Goal: Task Accomplishment & Management: Manage account settings

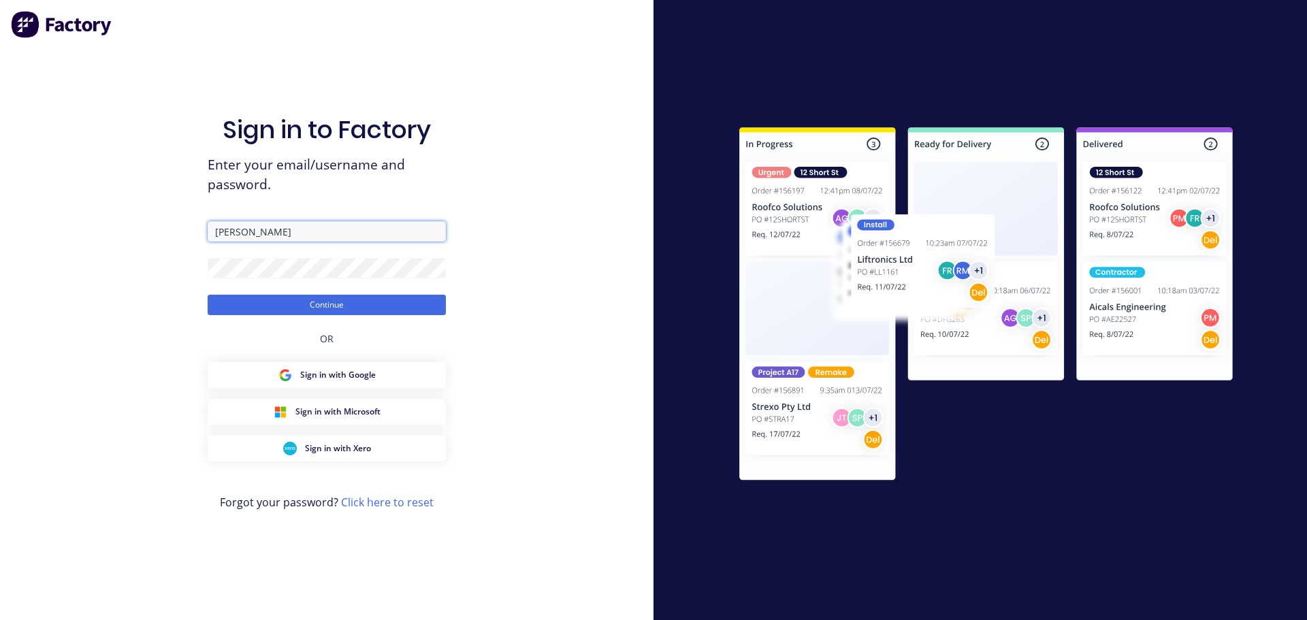
click at [370, 230] on input "[PERSON_NAME]" at bounding box center [327, 231] width 238 height 20
click at [267, 197] on div "Sign in to Factory Enter your email/username and password. [PERSON_NAME] OR Sig…" at bounding box center [327, 323] width 238 height 571
drag, startPoint x: 309, startPoint y: 238, endPoint x: 91, endPoint y: 236, distance: 218.5
click at [91, 236] on div "Sign in to Factory Enter your email/username and password. [PERSON_NAME] OR Sig…" at bounding box center [326, 310] width 653 height 620
type input "[EMAIL_ADDRESS][DOMAIN_NAME]"
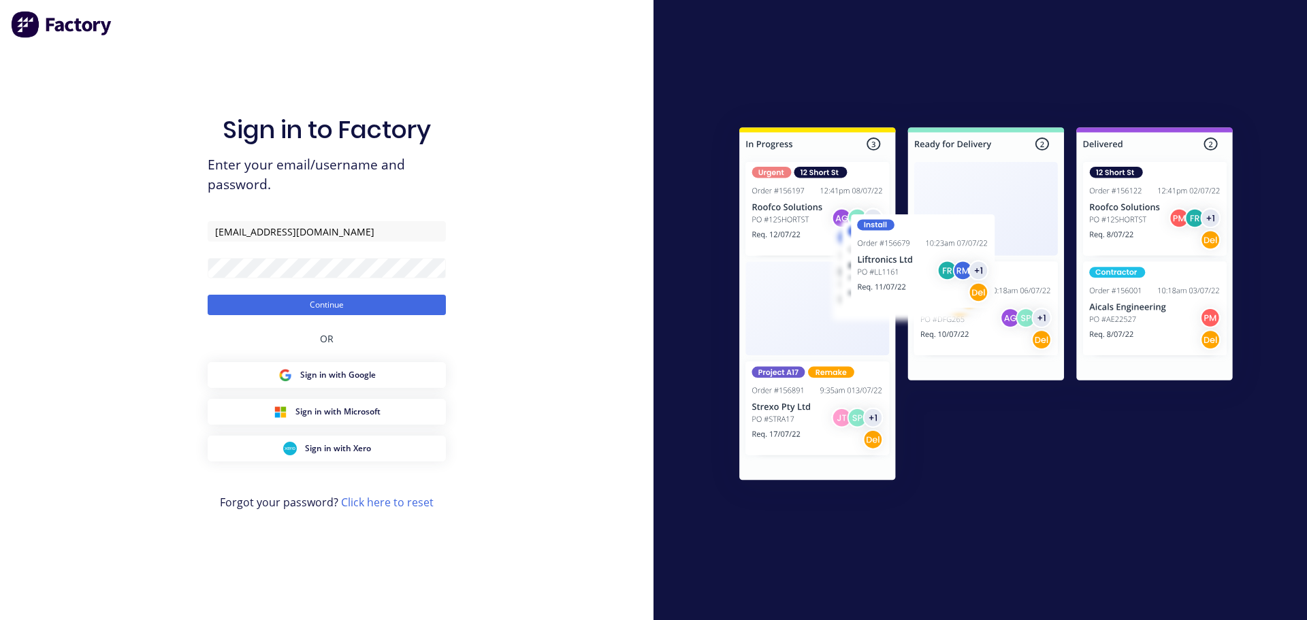
click at [91, 236] on div "Sign in to Factory Enter your email/username and password. [EMAIL_ADDRESS][DOMA…" at bounding box center [326, 310] width 653 height 620
click at [282, 310] on button "Continue" at bounding box center [327, 305] width 238 height 20
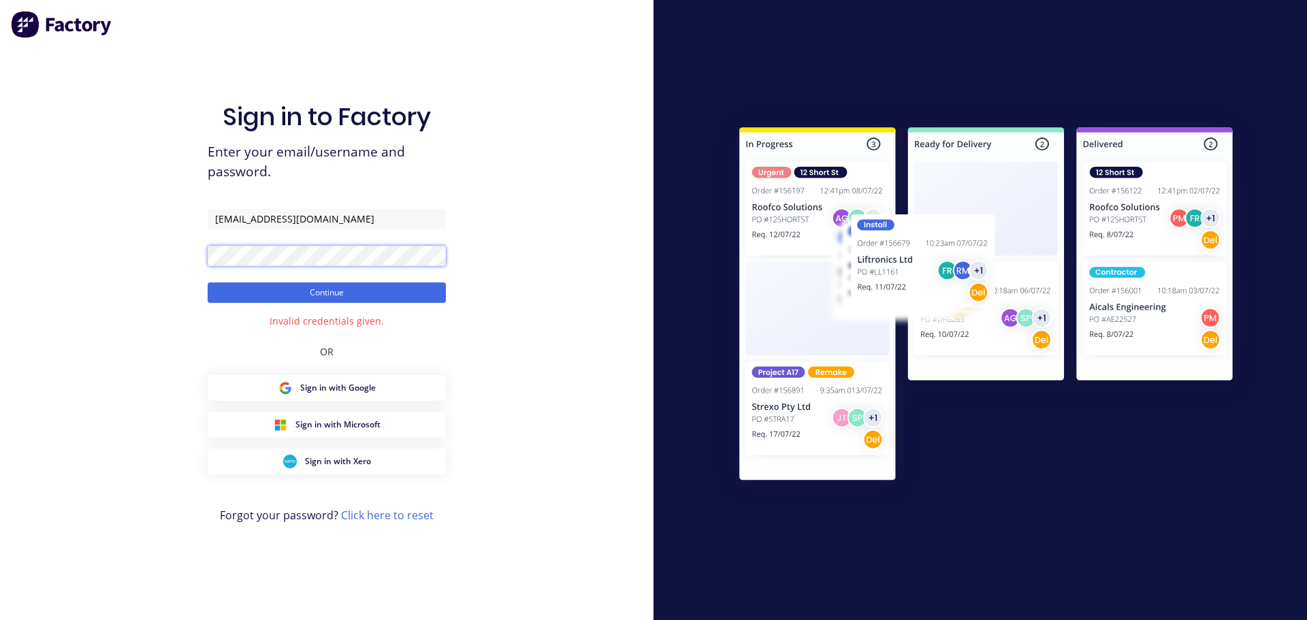
click at [73, 243] on div "Sign in to Factory Enter your email/username and password. [EMAIL_ADDRESS][DOMA…" at bounding box center [326, 310] width 653 height 620
click at [135, 275] on div "Sign in to Factory Enter your email/username and password. [EMAIL_ADDRESS][DOMA…" at bounding box center [326, 310] width 653 height 620
click at [354, 150] on span "Enter your email/username and password." at bounding box center [327, 161] width 238 height 39
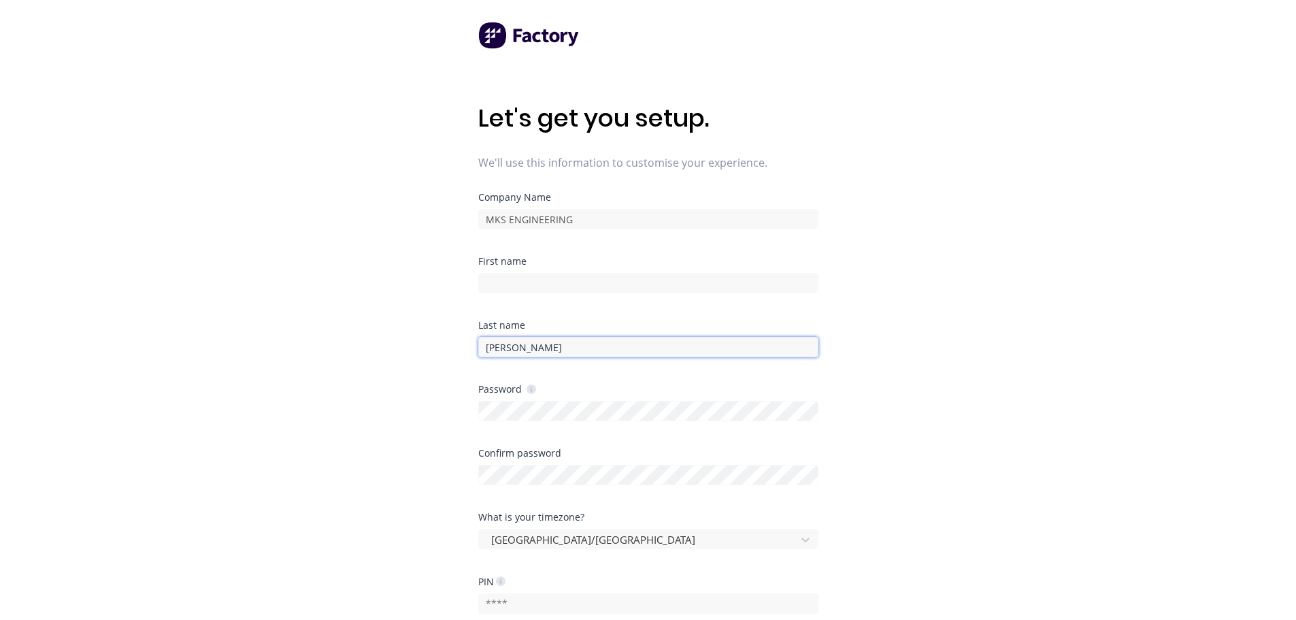
click at [540, 340] on input "[PERSON_NAME]" at bounding box center [648, 347] width 340 height 20
click at [564, 306] on div "First name" at bounding box center [648, 289] width 340 height 64
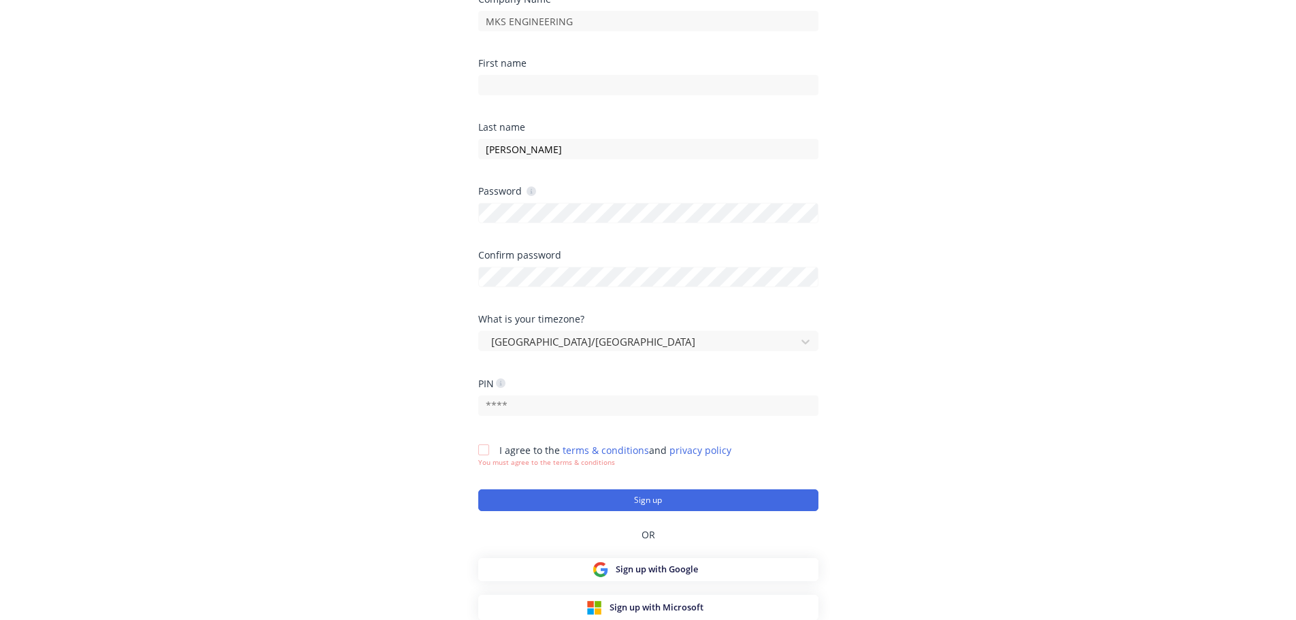
scroll to position [130, 0]
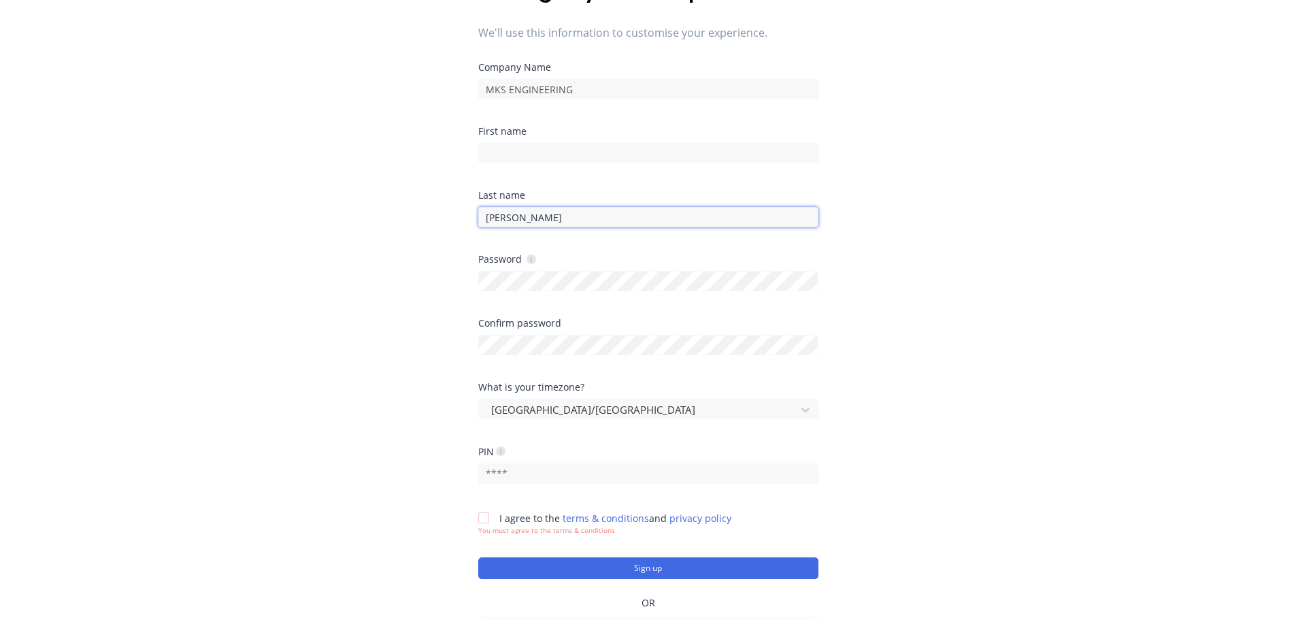
drag, startPoint x: 557, startPoint y: 225, endPoint x: 374, endPoint y: 218, distance: 183.2
click at [374, 218] on div "Let's get you setup. We'll use this information to customise your experience. C…" at bounding box center [648, 207] width 1296 height 674
click at [403, 263] on div "Let's get you setup. We'll use this information to customise your experience. C…" at bounding box center [648, 207] width 1296 height 674
click at [520, 214] on input "PETER" at bounding box center [648, 217] width 340 height 20
click at [530, 481] on input "text" at bounding box center [648, 473] width 340 height 20
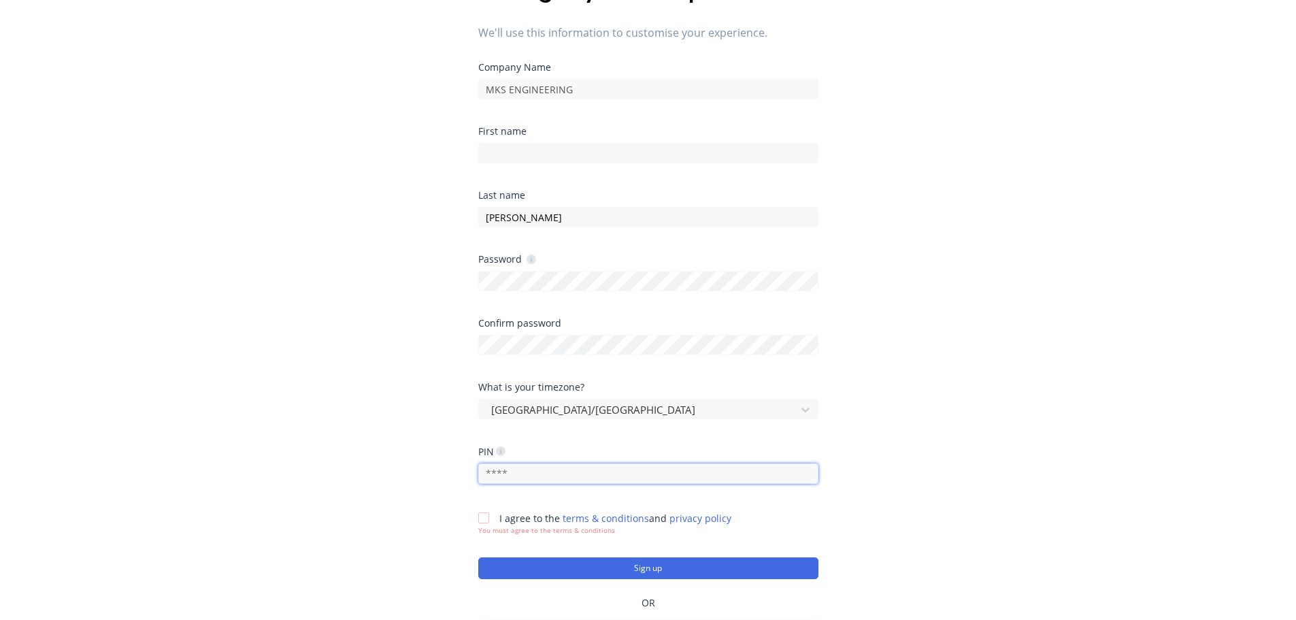
click at [501, 470] on input "text" at bounding box center [648, 473] width 340 height 20
click at [506, 458] on div "PIN" at bounding box center [648, 464] width 340 height 37
click at [549, 408] on div at bounding box center [639, 410] width 299 height 17
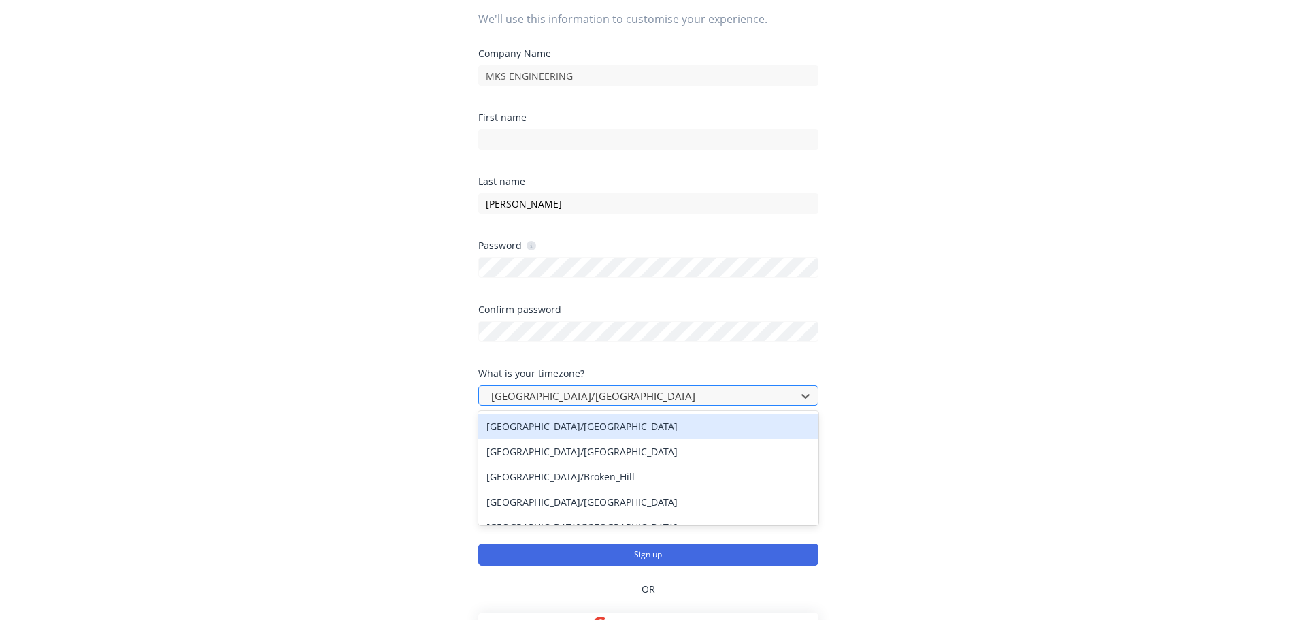
scroll to position [144, 0]
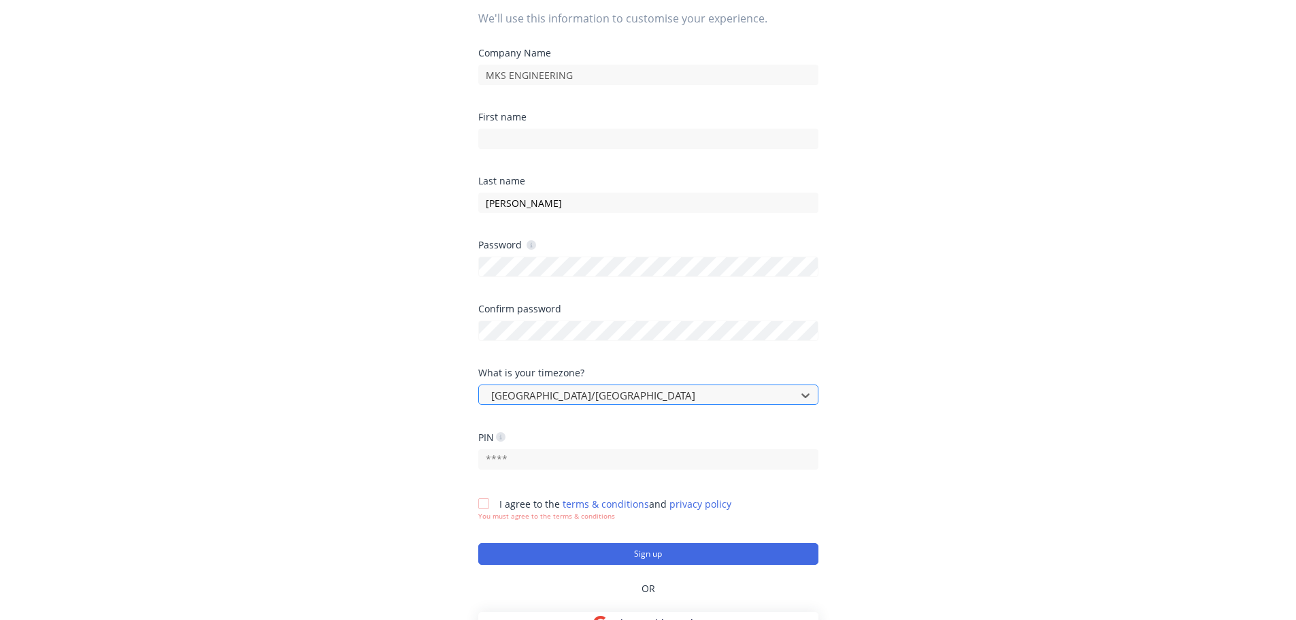
click at [553, 390] on div at bounding box center [639, 395] width 299 height 17
drag, startPoint x: 552, startPoint y: 199, endPoint x: 274, endPoint y: 187, distance: 278.6
click at [276, 187] on div "Let's get you setup. We'll use this information to customise your experience. C…" at bounding box center [648, 193] width 1296 height 674
type input "Estimating"
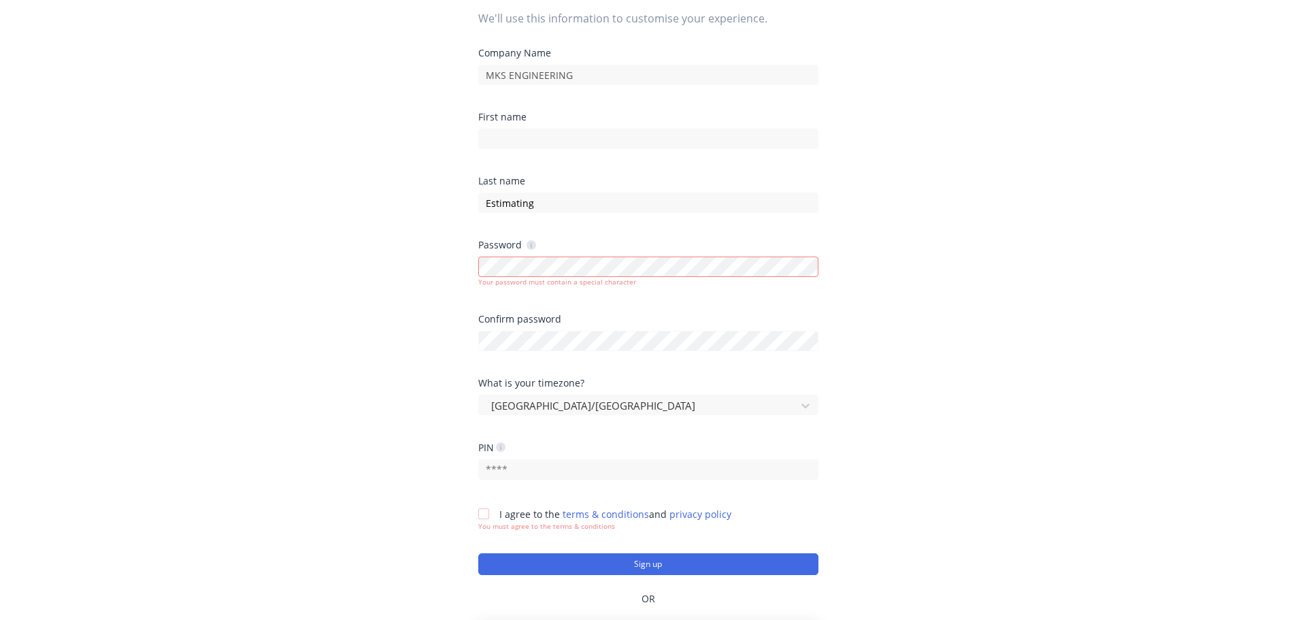
click at [378, 327] on div "Let's get you setup. We'll use this information to customise your experience. C…" at bounding box center [648, 193] width 1296 height 674
click at [524, 472] on input "text" at bounding box center [648, 469] width 340 height 20
click at [502, 448] on icon at bounding box center [501, 447] width 10 height 10
click at [506, 470] on input "text" at bounding box center [648, 469] width 340 height 20
click at [476, 517] on div at bounding box center [483, 513] width 27 height 27
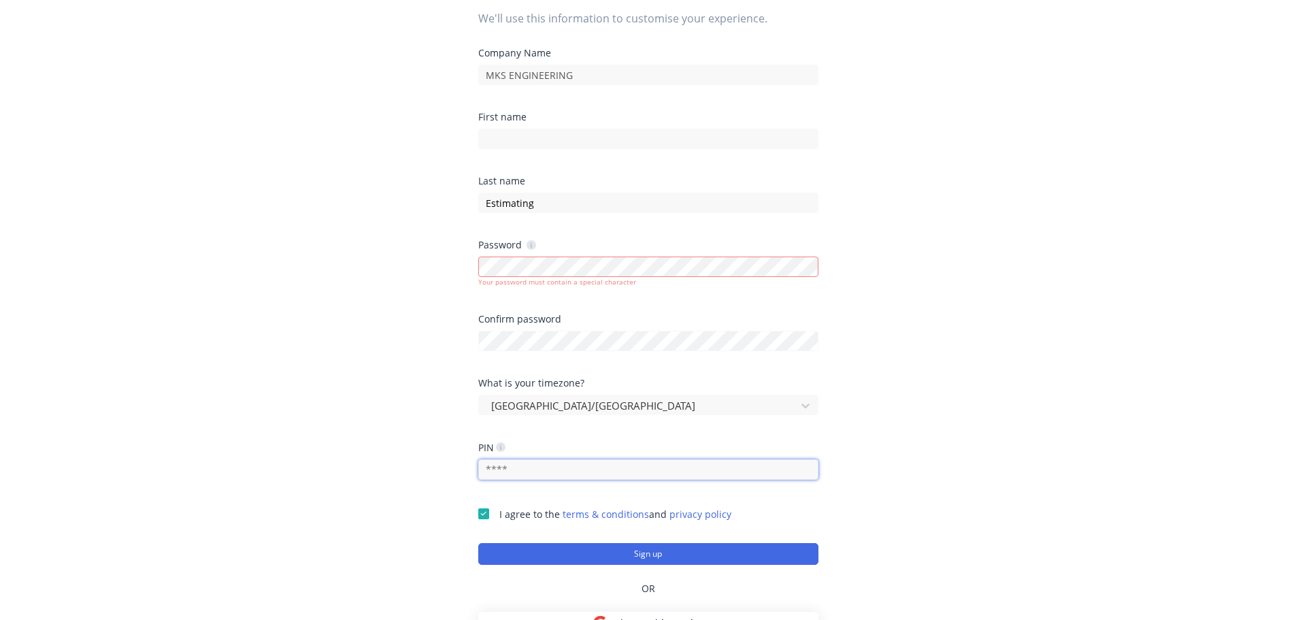
click at [517, 475] on input "text" at bounding box center [648, 469] width 340 height 20
drag, startPoint x: 519, startPoint y: 470, endPoint x: 400, endPoint y: 464, distance: 119.2
click at [400, 464] on div "Let's get you setup. We'll use this information to customise your experience. C…" at bounding box center [648, 193] width 1296 height 674
click at [506, 446] on icon at bounding box center [501, 447] width 10 height 10
click at [501, 450] on icon at bounding box center [501, 447] width 10 height 10
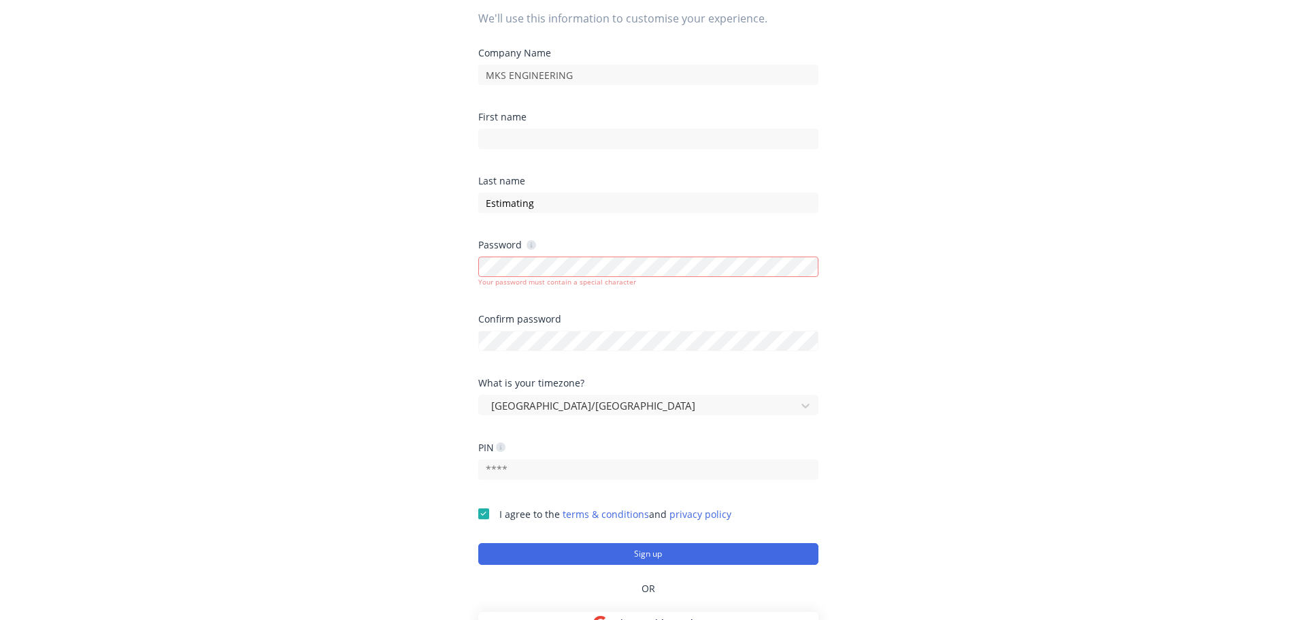
click at [536, 442] on div "PIN" at bounding box center [648, 447] width 340 height 10
click at [710, 328] on div at bounding box center [648, 339] width 340 height 24
click at [416, 267] on div "Let's get you setup. We'll use this information to customise your experience. C…" at bounding box center [648, 193] width 1296 height 674
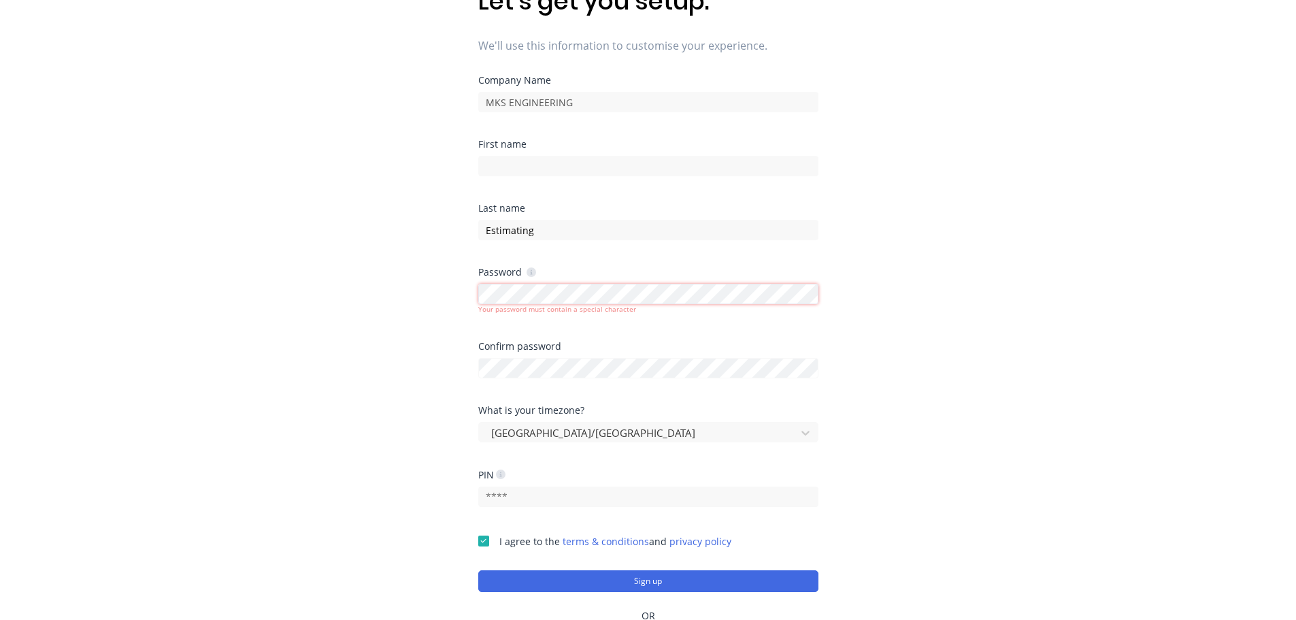
scroll to position [76, 0]
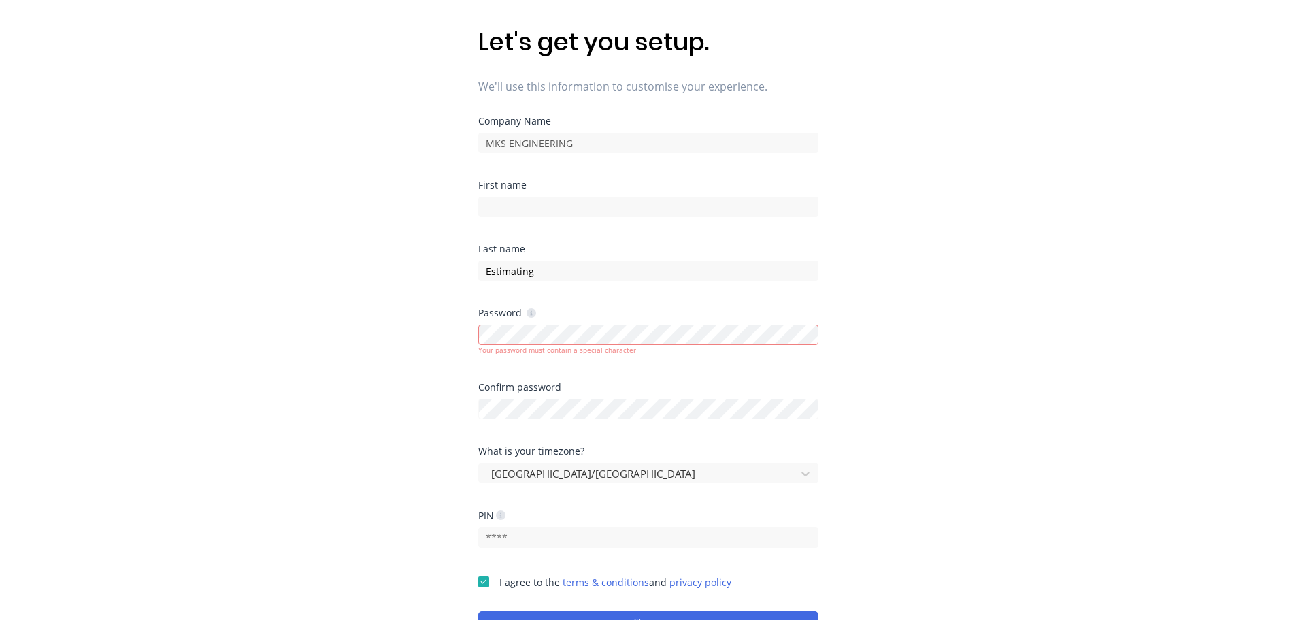
click at [553, 396] on div at bounding box center [648, 407] width 340 height 24
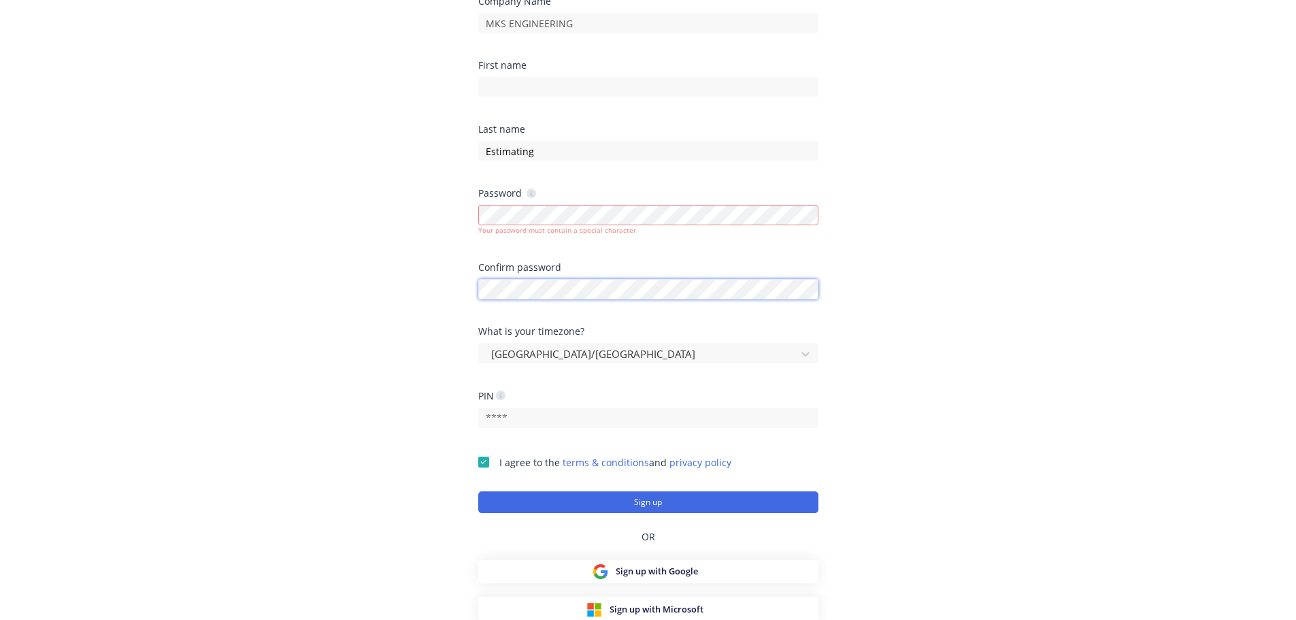
scroll to position [198, 0]
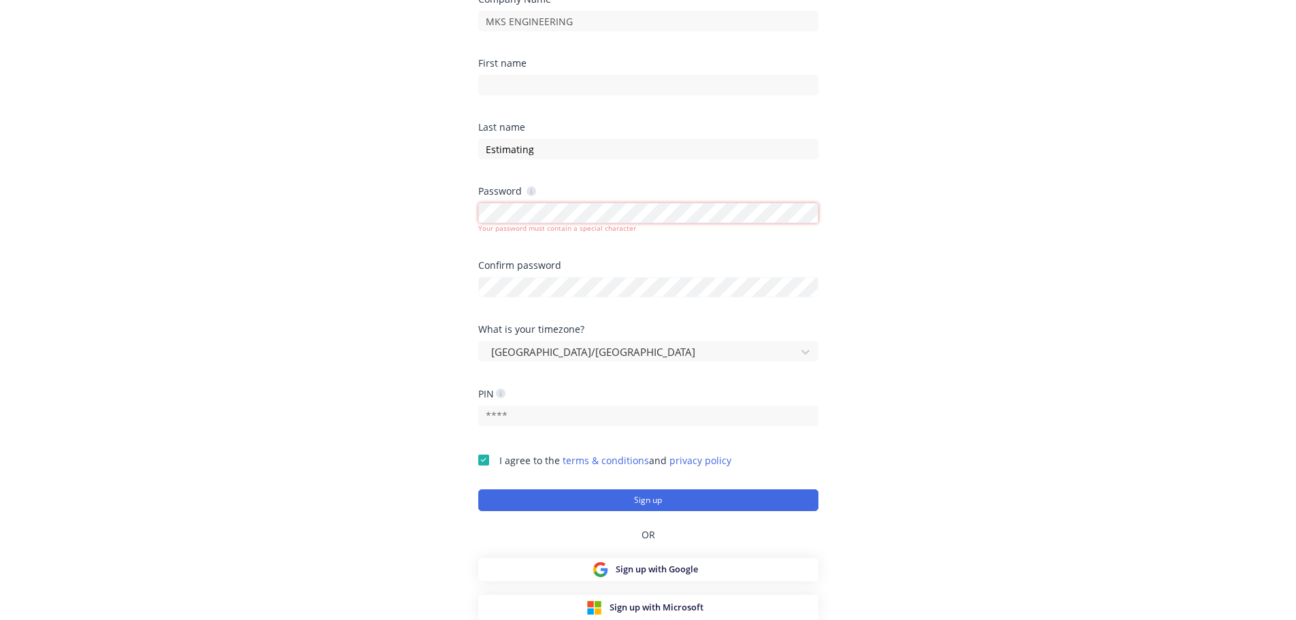
click at [253, 216] on div "Let's get you setup. We'll use this information to customise your experience. C…" at bounding box center [648, 139] width 1296 height 674
click at [669, 494] on button "Sign up" at bounding box center [648, 500] width 340 height 22
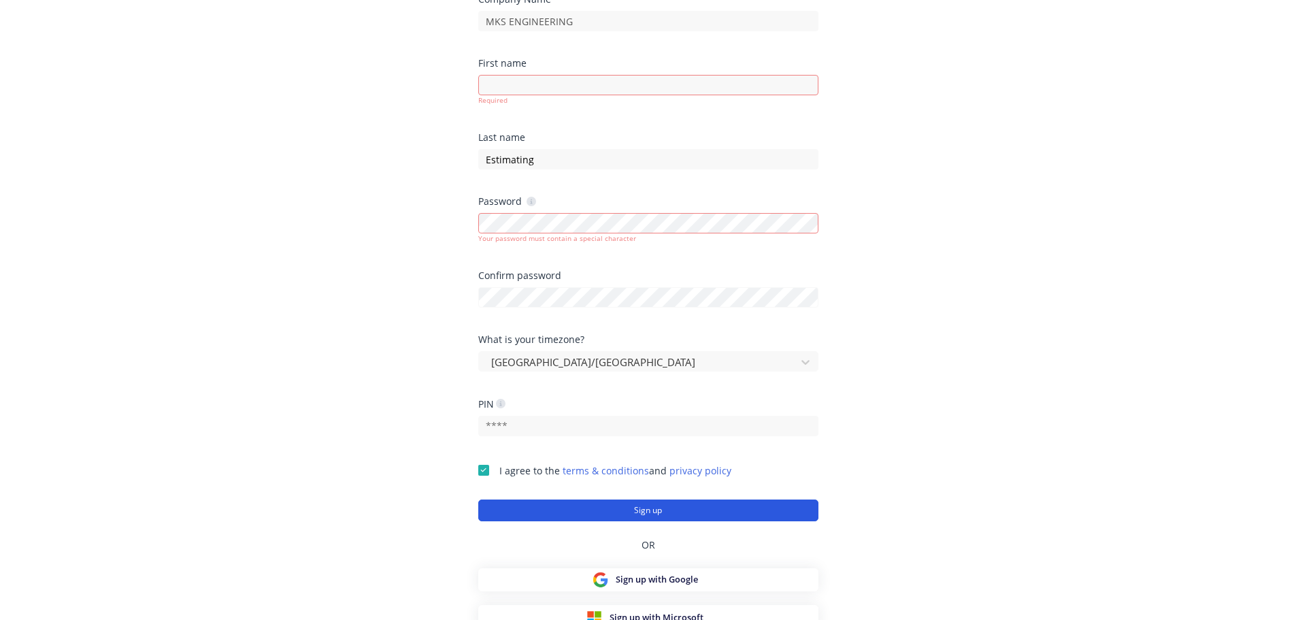
click at [653, 510] on button "Sign up" at bounding box center [648, 510] width 340 height 22
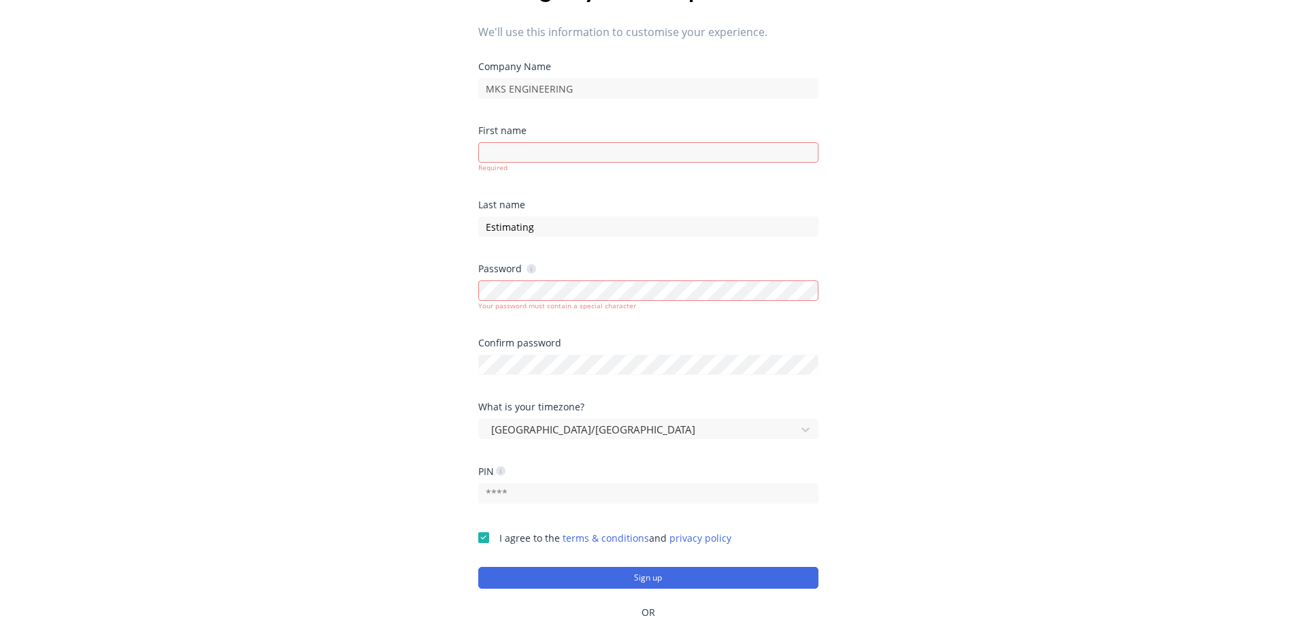
scroll to position [130, 0]
click at [592, 153] on input at bounding box center [648, 153] width 340 height 20
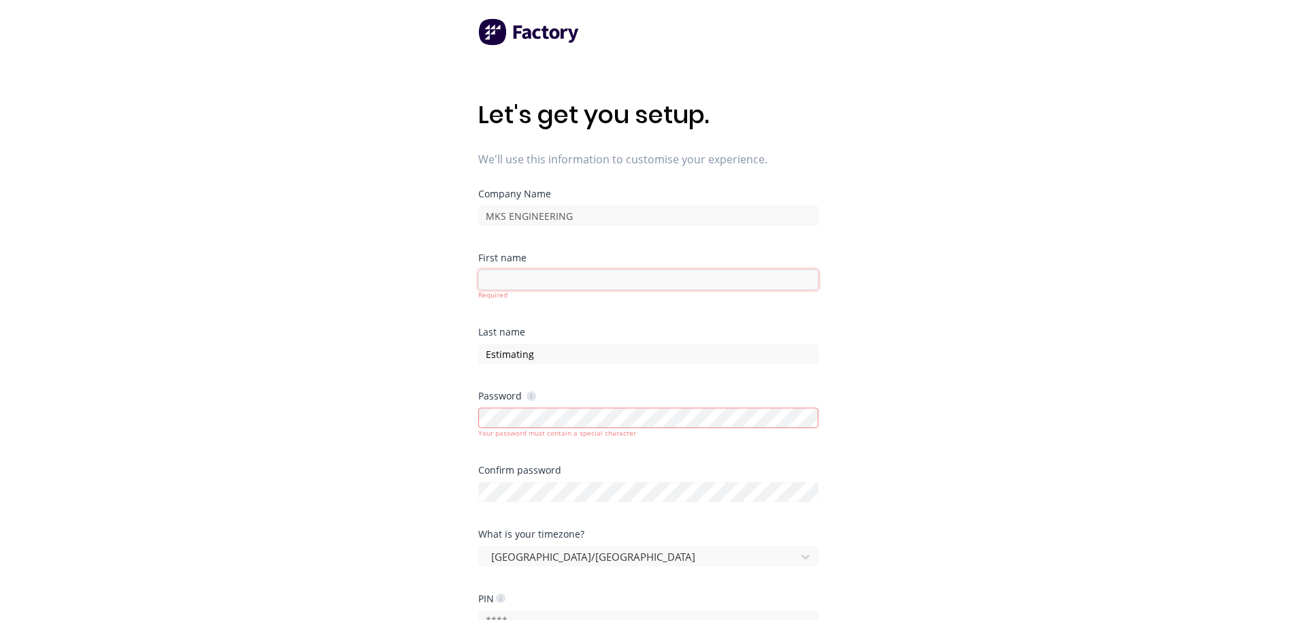
scroll to position [0, 0]
click at [562, 277] on input at bounding box center [648, 283] width 340 height 20
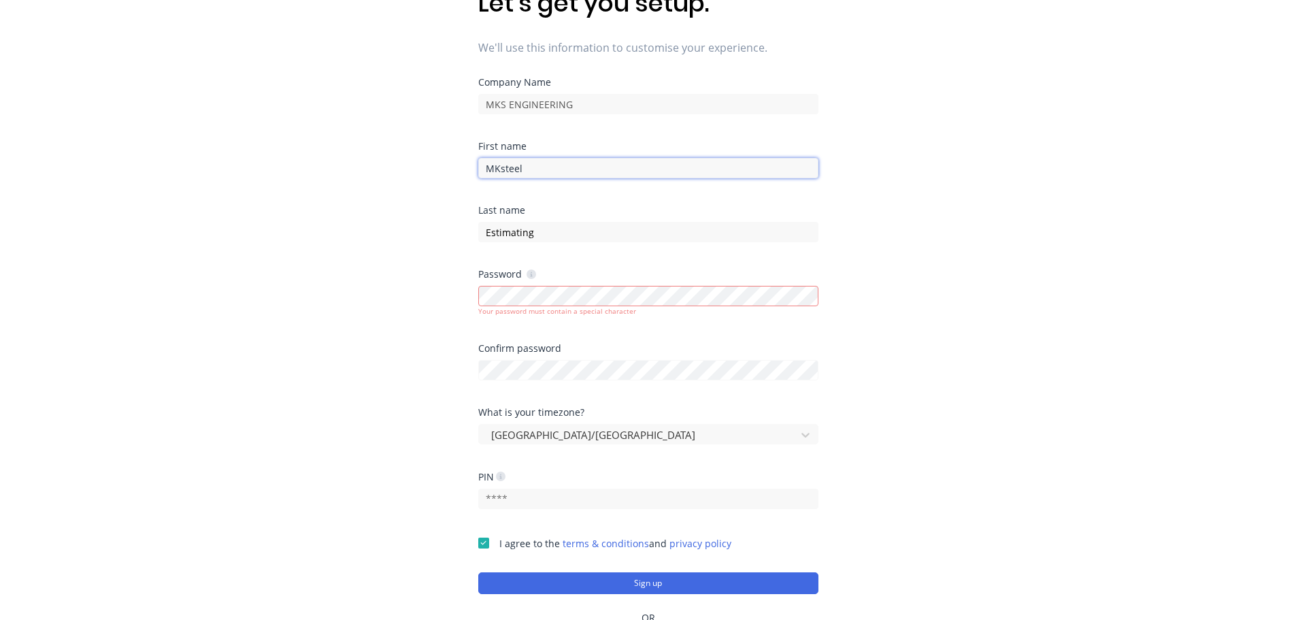
scroll to position [198, 0]
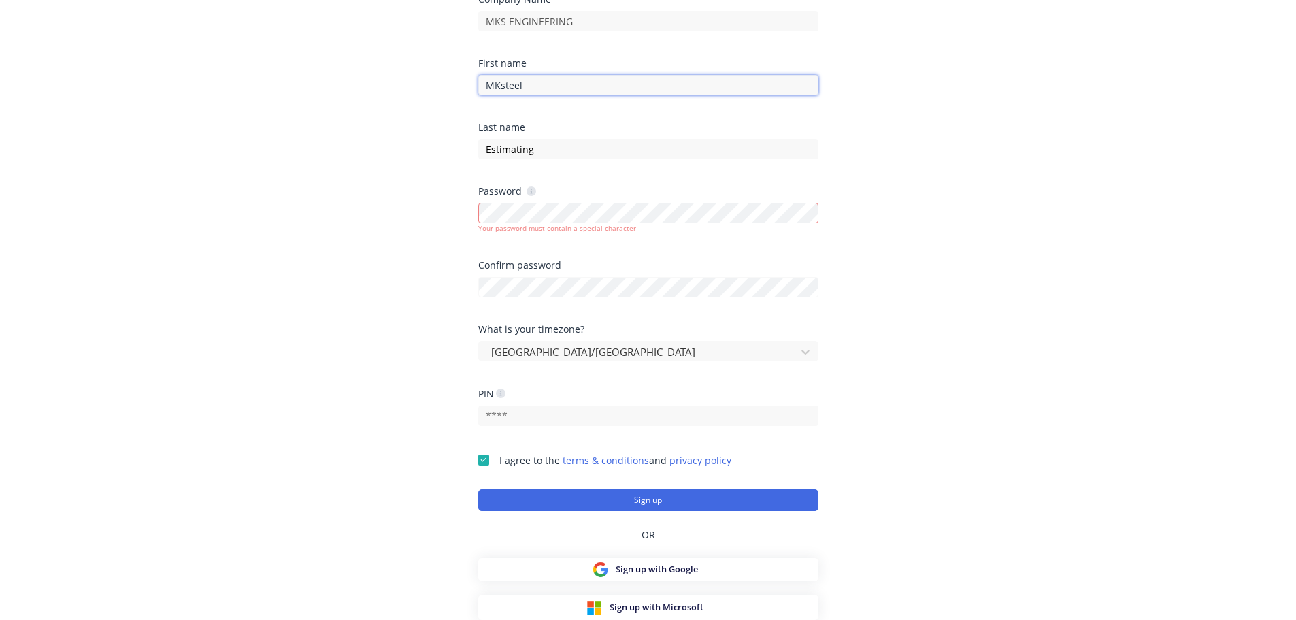
type input "MKsteel"
click at [669, 516] on div "OR" at bounding box center [648, 534] width 340 height 47
click at [671, 499] on button "Sign up" at bounding box center [648, 500] width 340 height 22
click at [387, 196] on div "Let's get you setup. We'll use this information to customise your experience. C…" at bounding box center [648, 139] width 1296 height 674
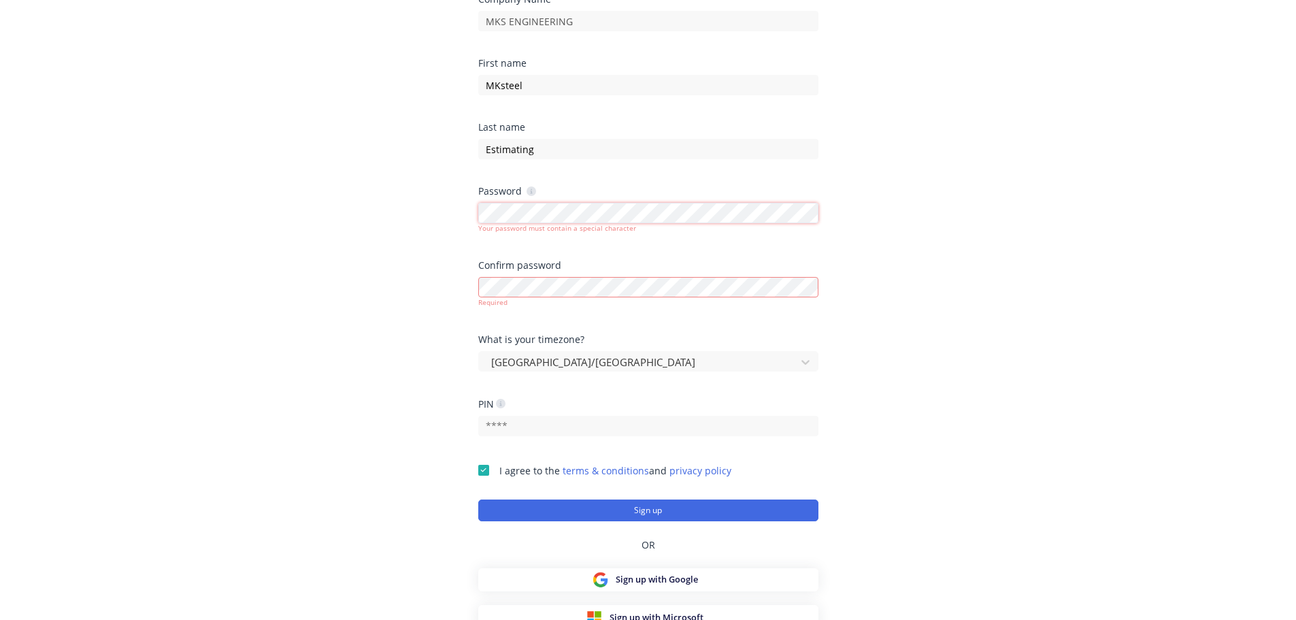
click at [393, 207] on div "Let's get you setup. We'll use this information to customise your experience. C…" at bounding box center [648, 139] width 1296 height 674
click at [278, 199] on div "Let's get you setup. We'll use this information to customise your experience. C…" at bounding box center [648, 139] width 1296 height 674
click at [333, 217] on div "Let's get you setup. We'll use this information to customise your experience. C…" at bounding box center [648, 139] width 1296 height 674
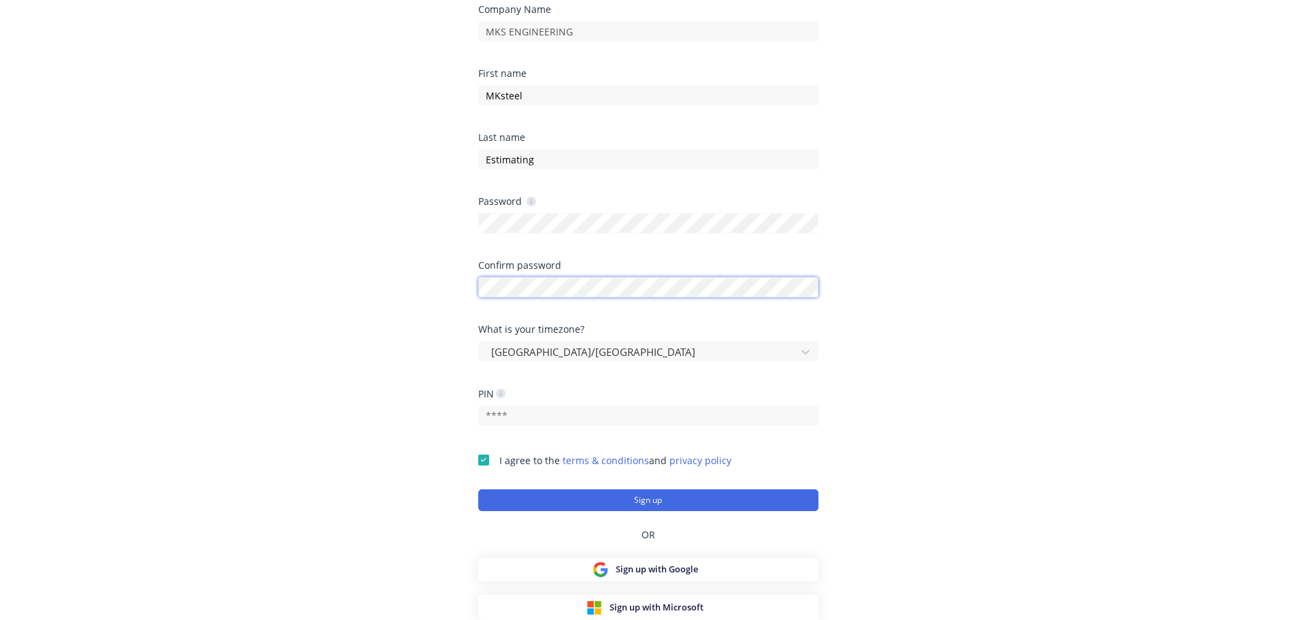
scroll to position [188, 0]
click at [337, 341] on div "Let's get you setup. We'll use this information to customise your experience. C…" at bounding box center [648, 149] width 1296 height 674
click at [621, 506] on button "Sign up" at bounding box center [648, 500] width 340 height 22
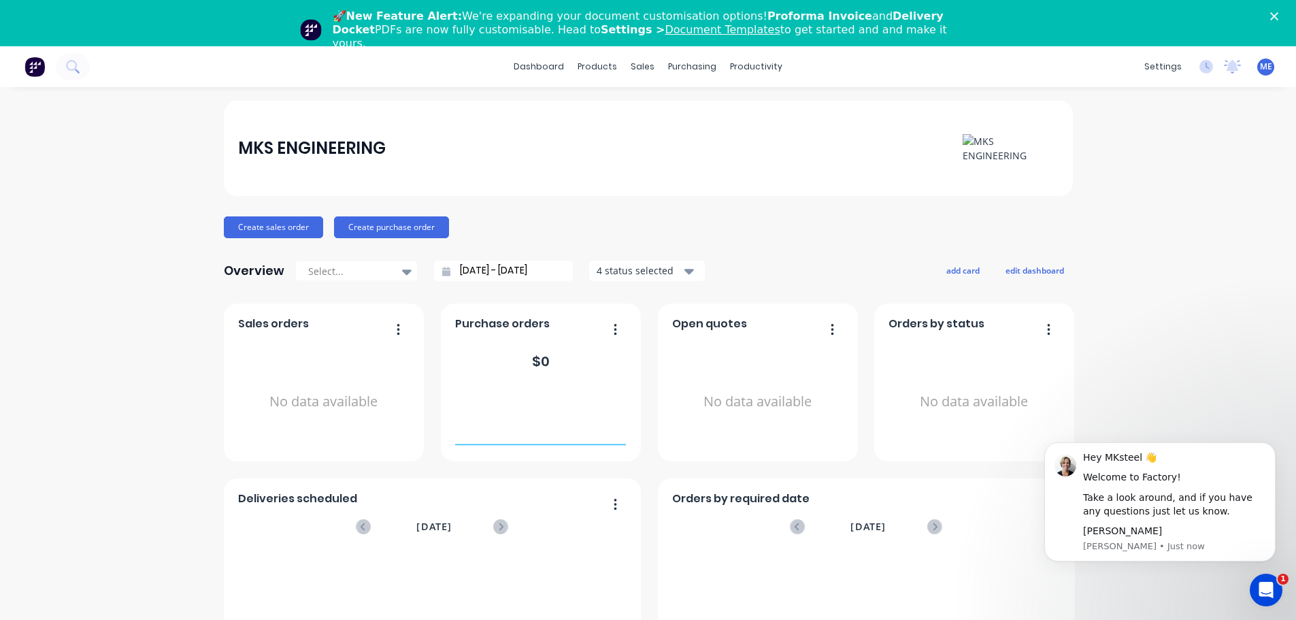
click at [780, 175] on div "MKS ENGINEERING" at bounding box center [648, 148] width 849 height 95
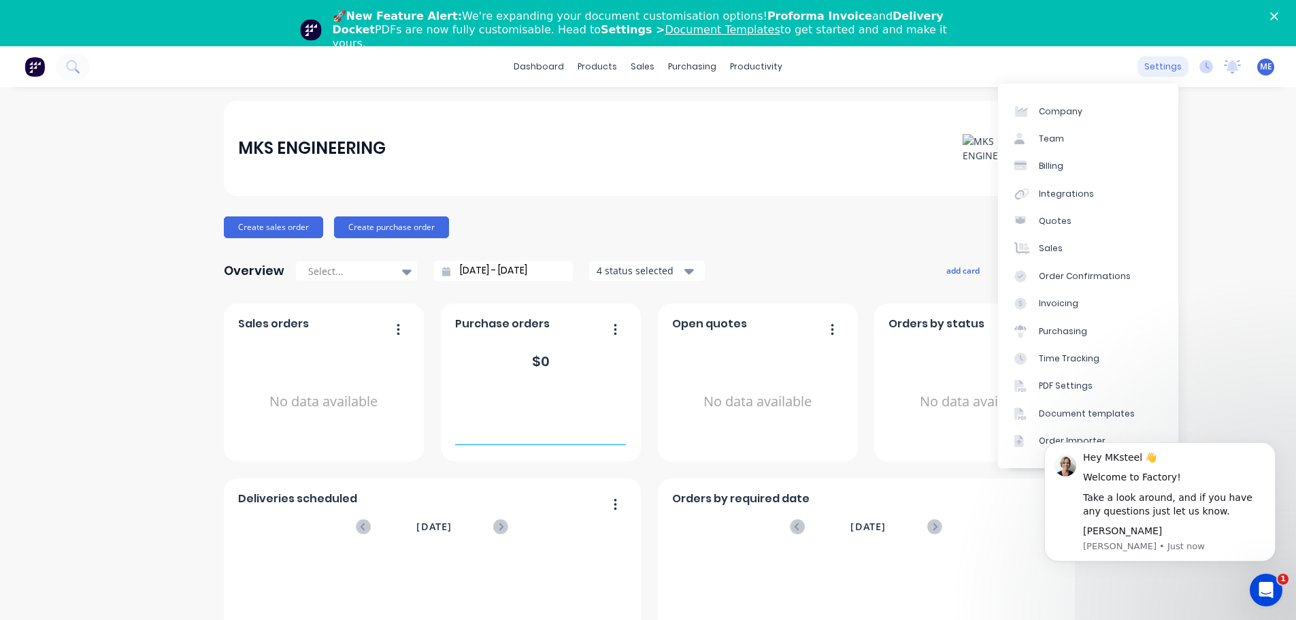
click at [1154, 61] on div "settings" at bounding box center [1163, 66] width 51 height 20
click at [1061, 198] on div "Integrations" at bounding box center [1066, 194] width 55 height 12
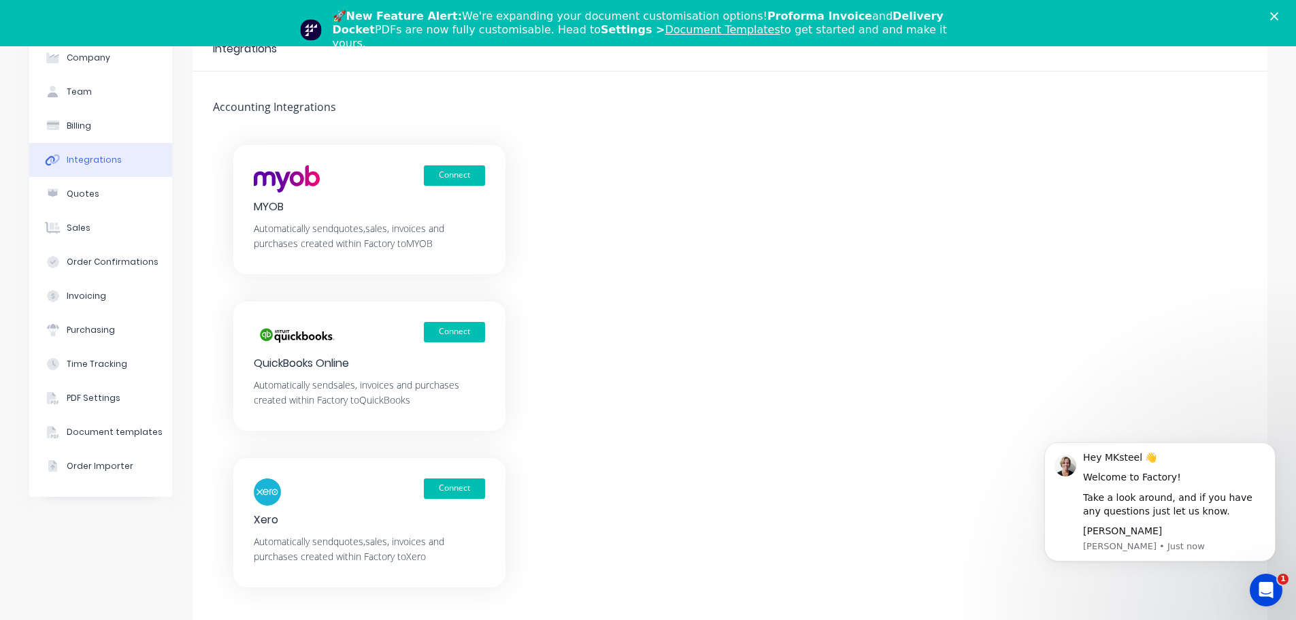
scroll to position [76, 0]
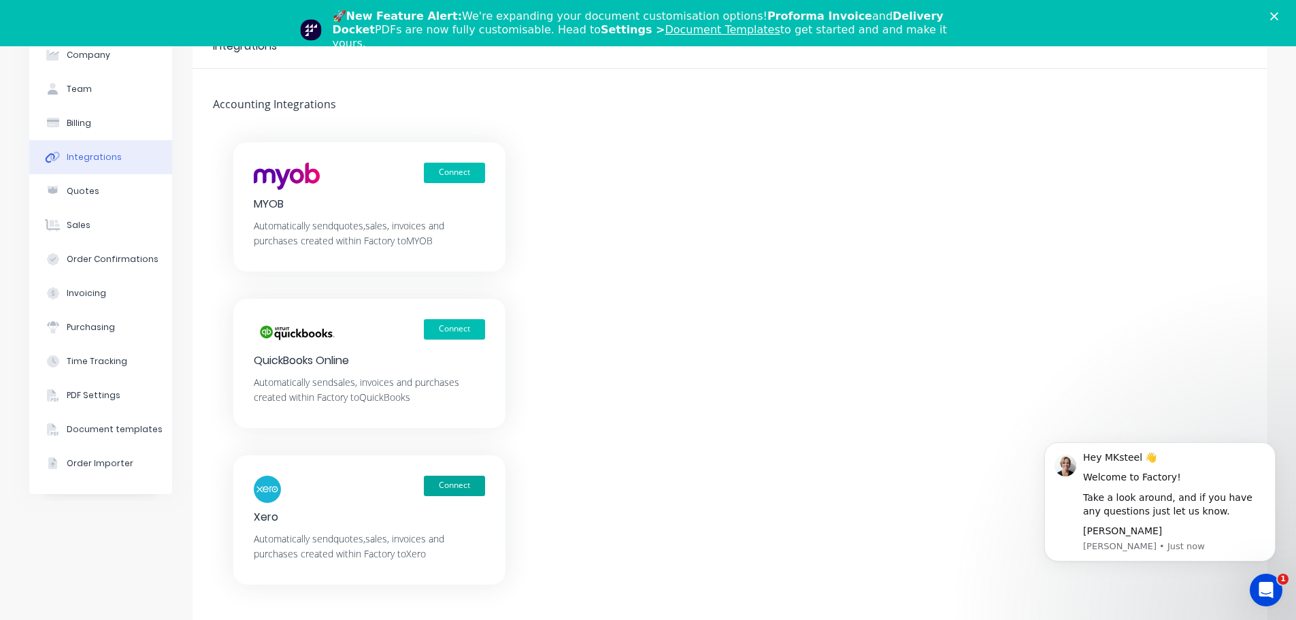
click at [450, 482] on button "Connect" at bounding box center [454, 486] width 61 height 20
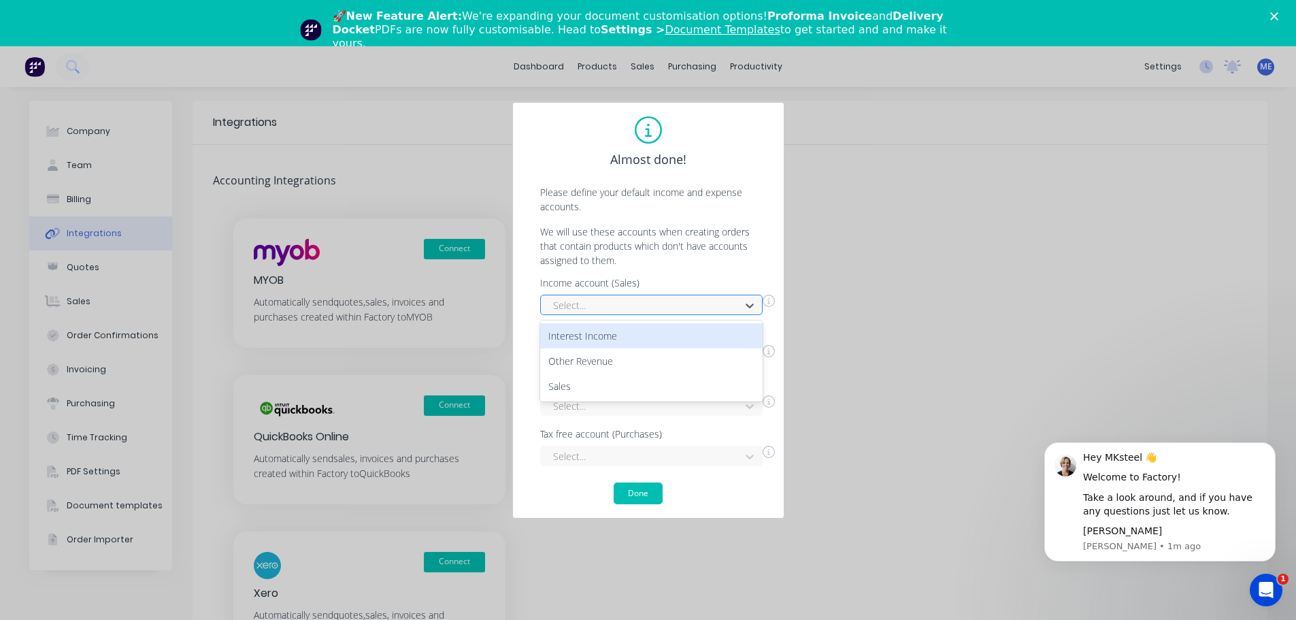
click at [653, 296] on div "Select..." at bounding box center [643, 305] width 190 height 20
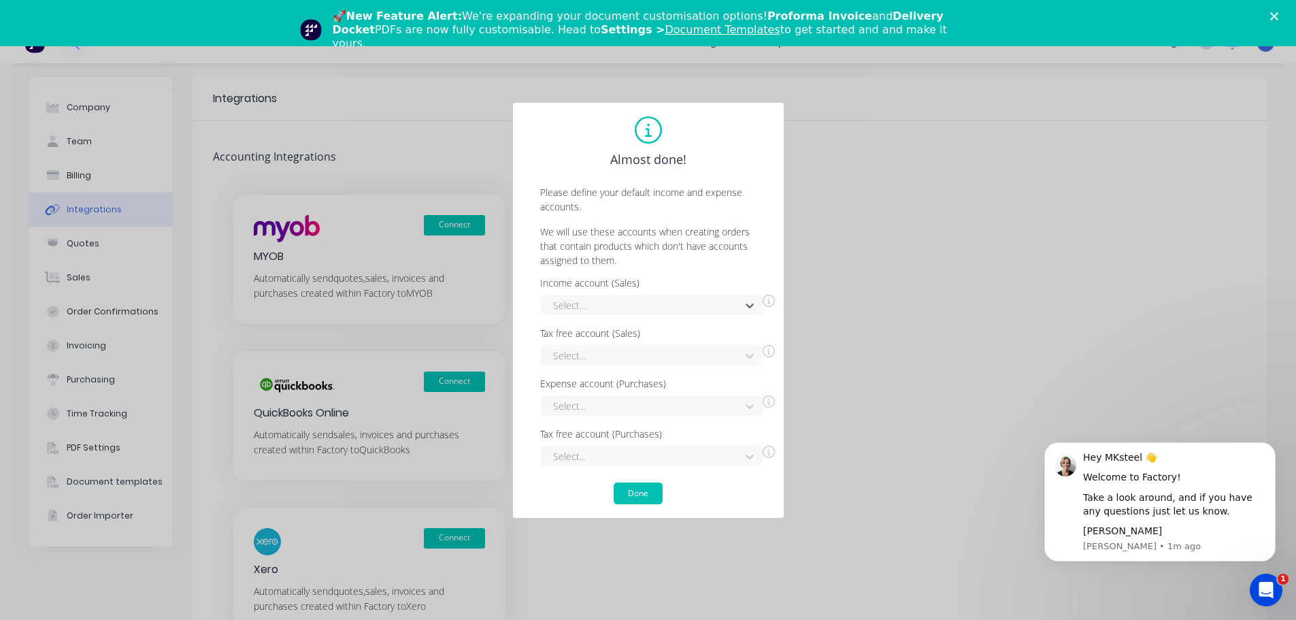
scroll to position [46, 0]
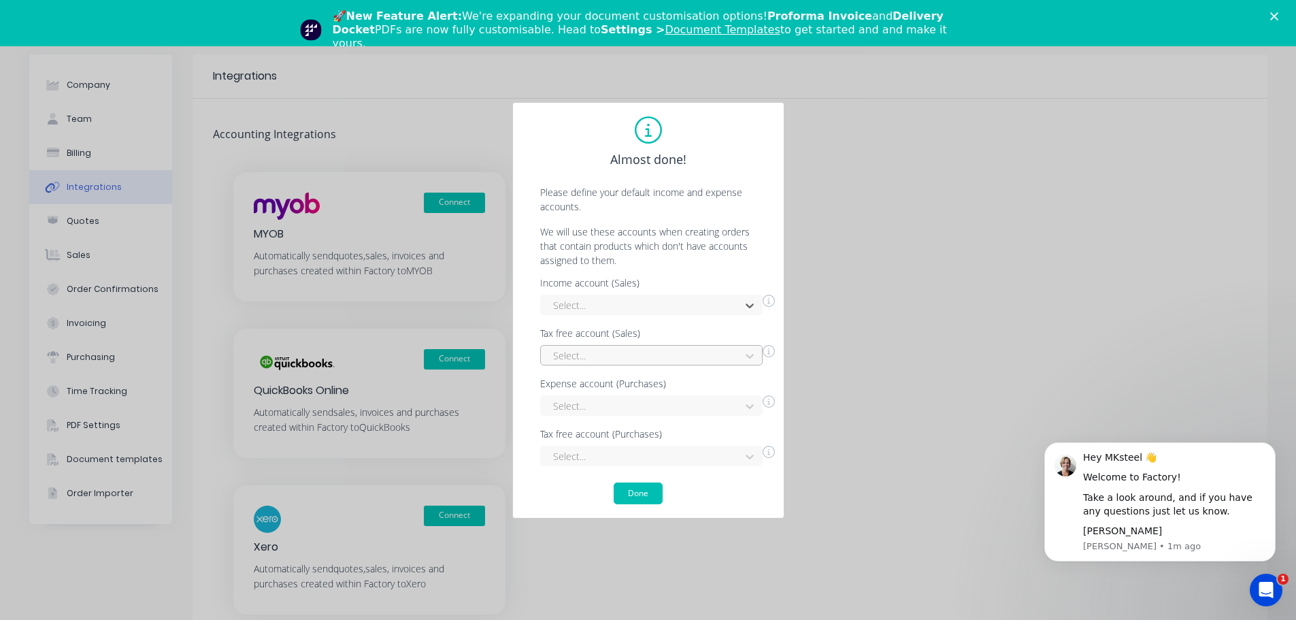
click at [674, 357] on div at bounding box center [643, 355] width 182 height 17
click at [749, 299] on icon at bounding box center [750, 306] width 14 height 14
click at [755, 397] on div "Select..." at bounding box center [651, 405] width 223 height 20
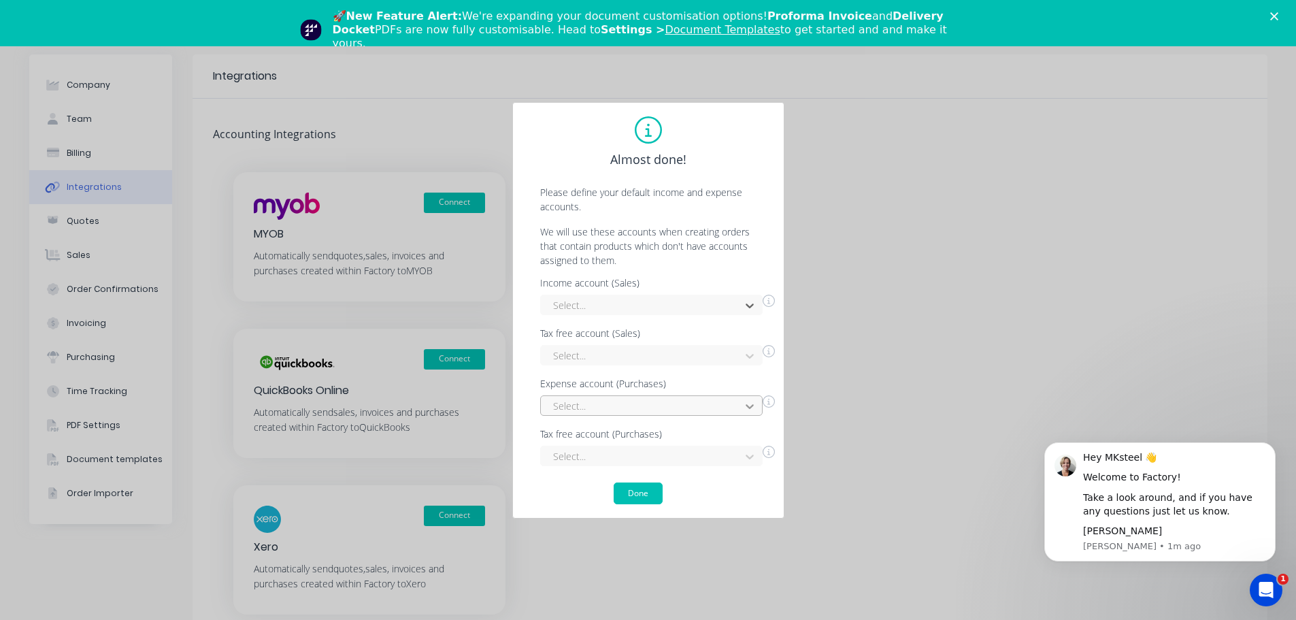
scroll to position [108, 0]
click at [730, 161] on div "Almost done! Please define your default income and expense accounts. We will us…" at bounding box center [649, 310] width 244 height 388
click at [739, 461] on div "4 results available. Use Up and Down to choose options, press Enter to select t…" at bounding box center [651, 456] width 223 height 20
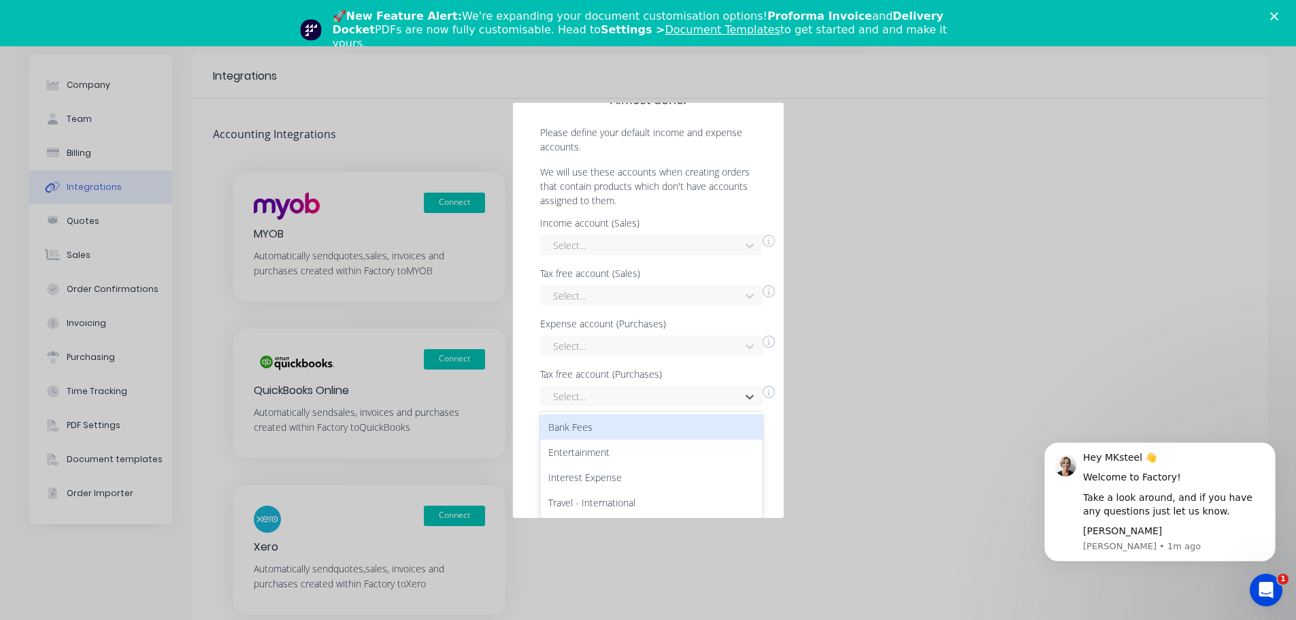
click at [722, 351] on div "Income account (Sales) Select... Tax free account (Sales) Select... Expense acc…" at bounding box center [649, 312] width 244 height 188
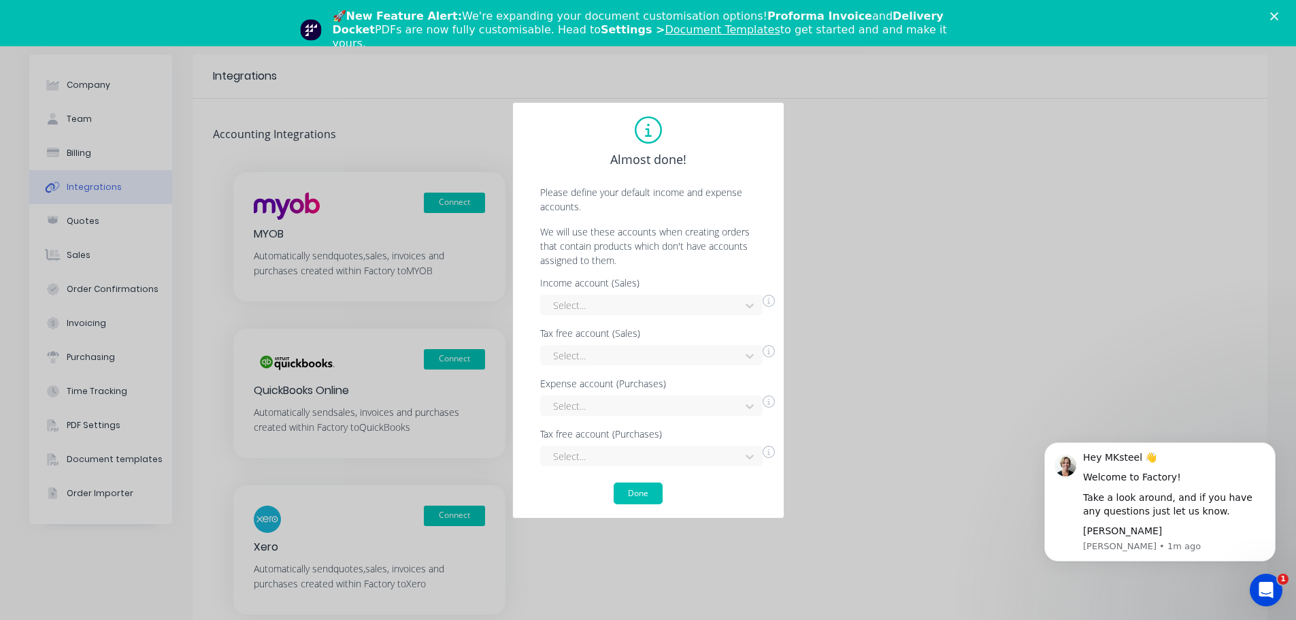
click at [732, 374] on div "Income account (Sales) Select... Tax free account (Sales) Select... Expense acc…" at bounding box center [649, 372] width 244 height 188
drag, startPoint x: 681, startPoint y: 132, endPoint x: 729, endPoint y: 115, distance: 50.6
click at [729, 115] on div "Almost done! Please define your default income and expense accounts. We will us…" at bounding box center [648, 310] width 272 height 416
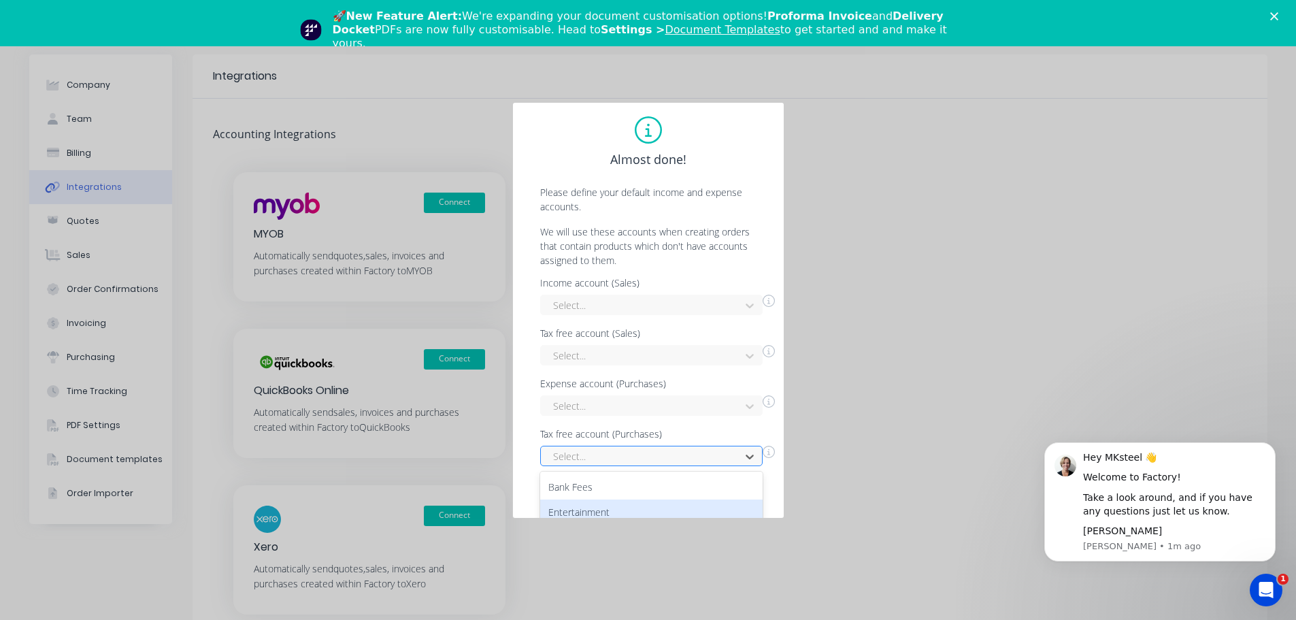
click at [717, 458] on div "4 results available. Use Up and Down to choose options, press Enter to select t…" at bounding box center [651, 456] width 223 height 20
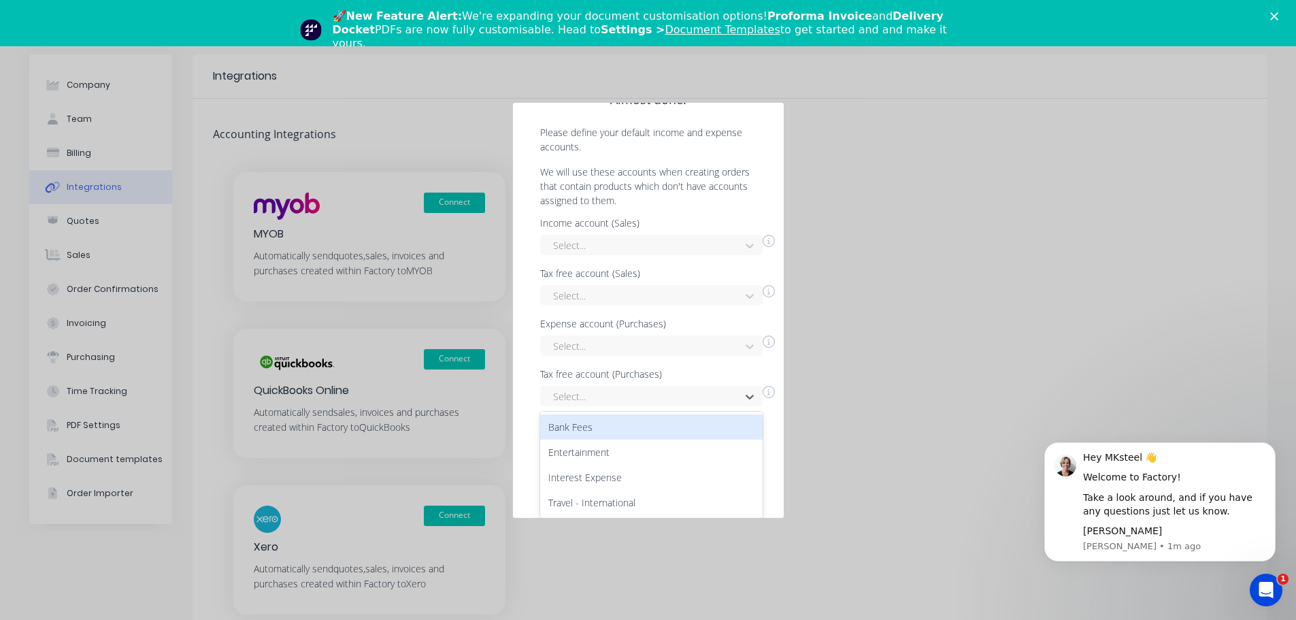
click at [706, 366] on div "Income account (Sales) Select... Tax free account (Sales) Select... Expense acc…" at bounding box center [649, 312] width 244 height 188
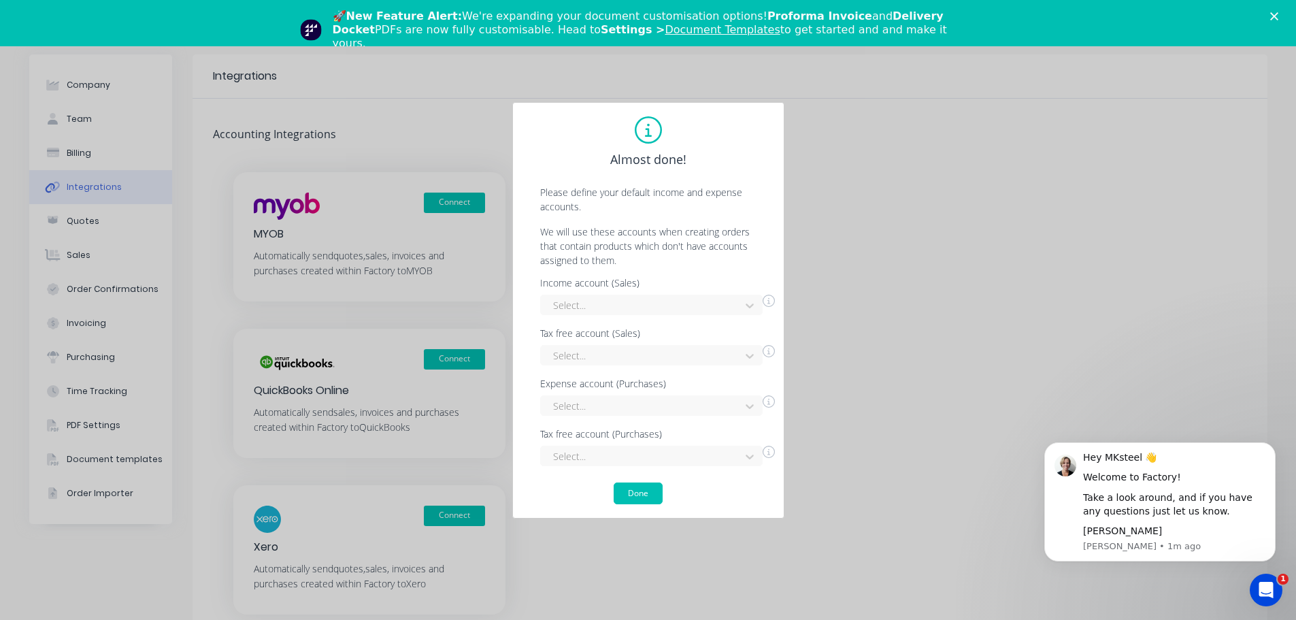
scroll to position [0, 0]
click at [710, 306] on div at bounding box center [643, 305] width 182 height 17
click at [674, 391] on div "Sales" at bounding box center [651, 386] width 223 height 25
click at [689, 416] on div "Select..." at bounding box center [651, 405] width 223 height 20
click at [708, 415] on div "29 results available. Use Up and Down to choose options, press Enter to select …" at bounding box center [651, 405] width 223 height 20
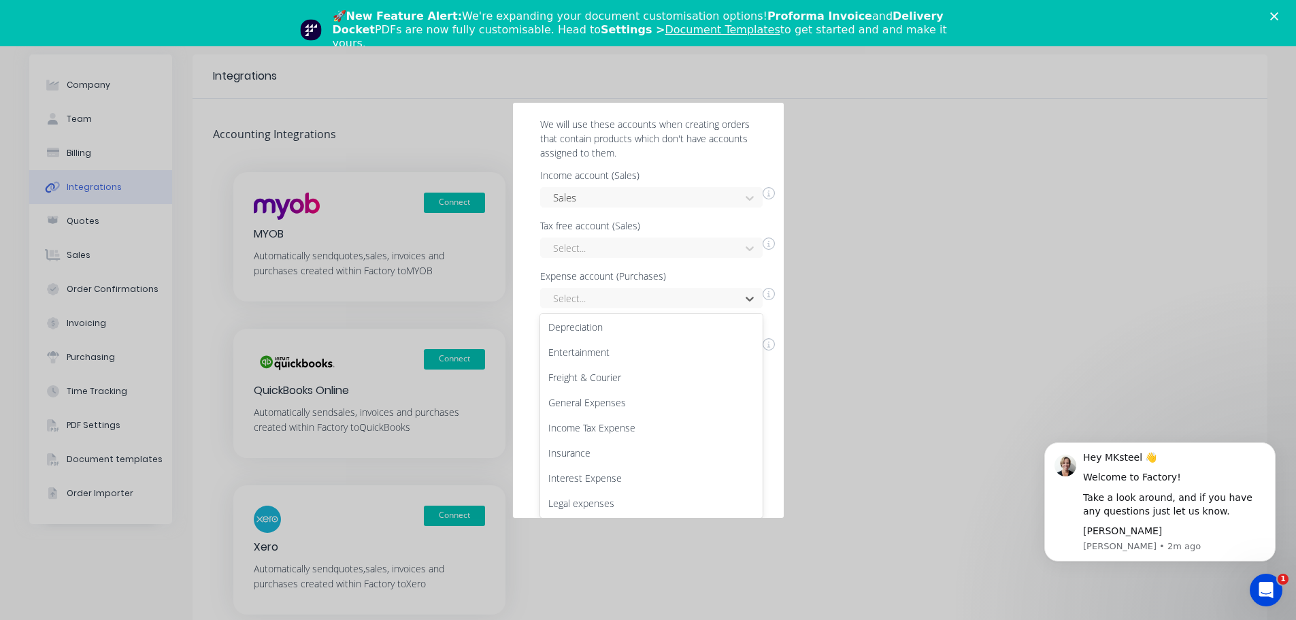
scroll to position [167, 0]
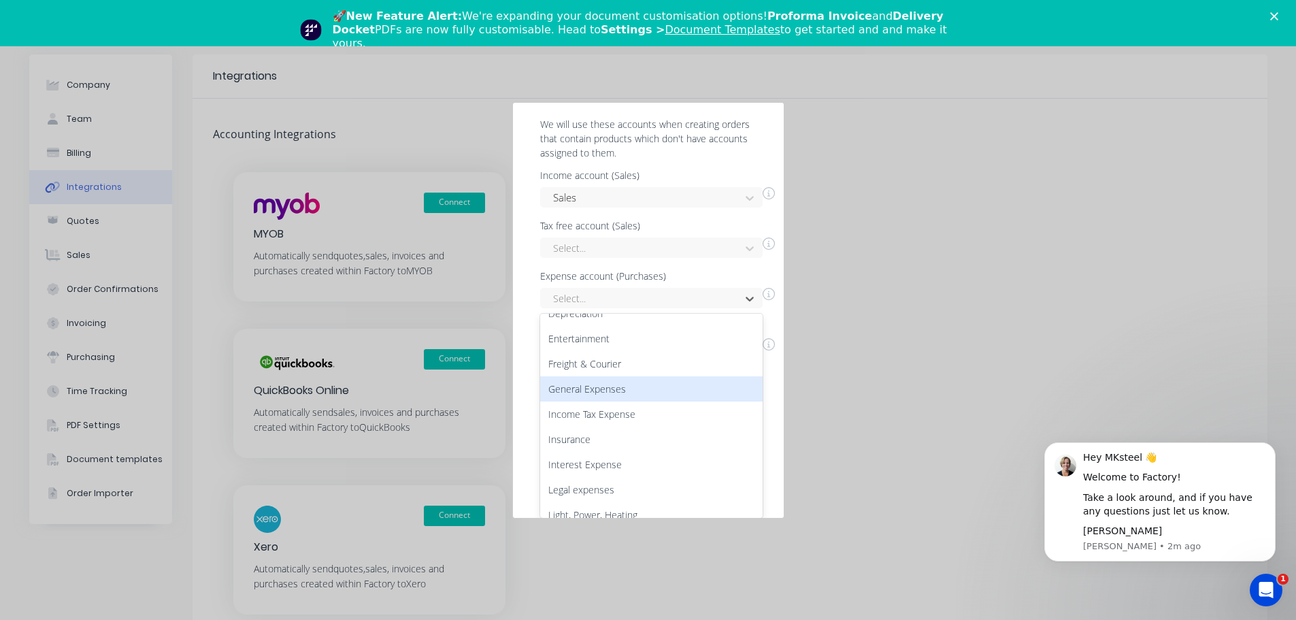
click at [722, 389] on div "General Expenses" at bounding box center [651, 388] width 223 height 25
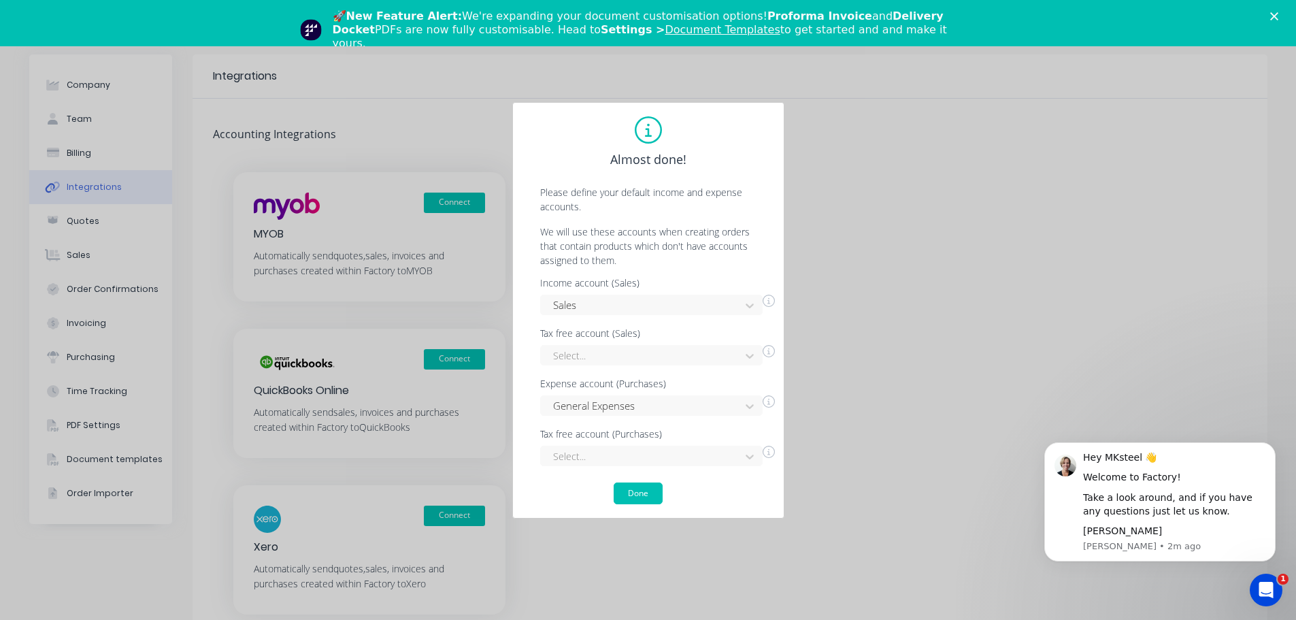
click at [693, 493] on div "Done" at bounding box center [649, 493] width 244 height 22
click at [651, 493] on button "Done" at bounding box center [638, 493] width 49 height 22
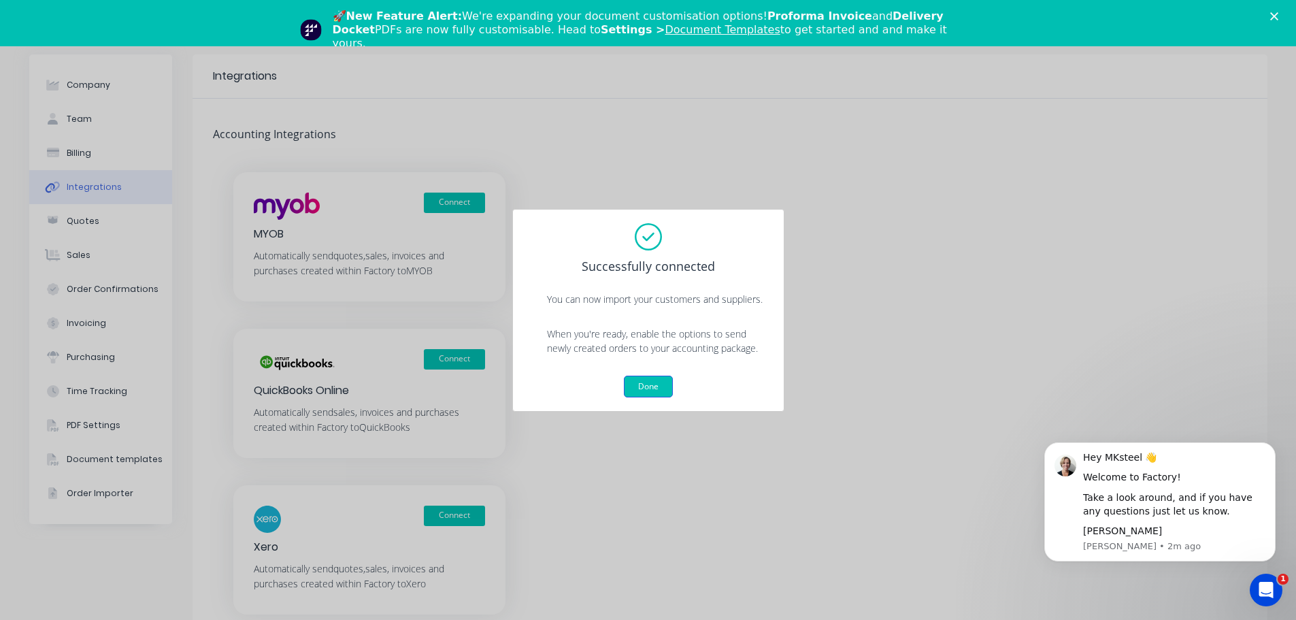
click at [664, 383] on button "Done" at bounding box center [648, 387] width 49 height 22
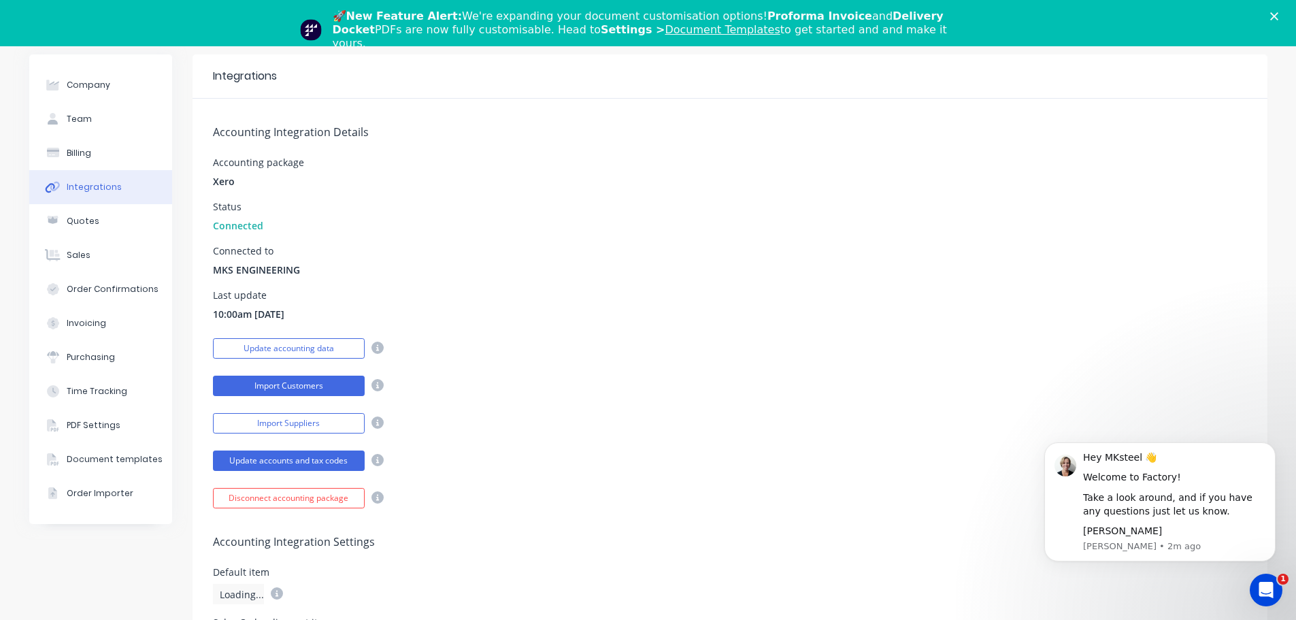
click at [289, 387] on button "Import Customers" at bounding box center [289, 386] width 152 height 20
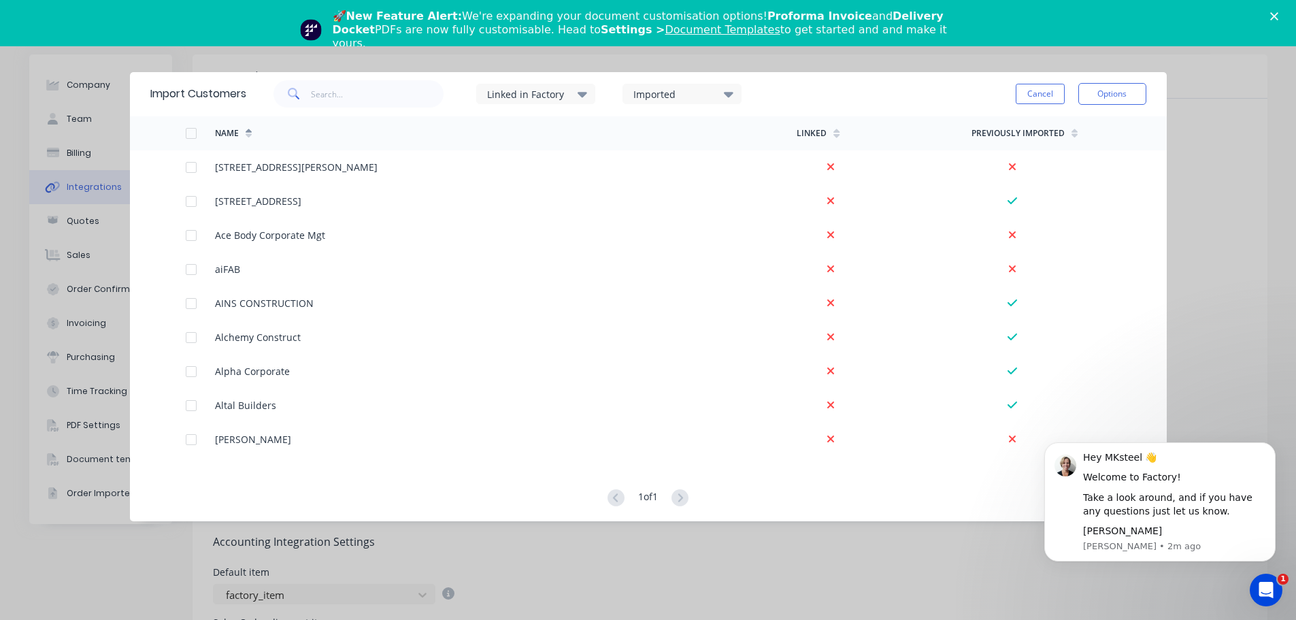
drag, startPoint x: 247, startPoint y: 93, endPoint x: 276, endPoint y: 93, distance: 28.6
click at [276, 93] on div "Import Customers Linked in Factory Imported Cancel Options" at bounding box center [648, 94] width 1037 height 44
click at [1053, 93] on button "Cancel" at bounding box center [1040, 94] width 49 height 20
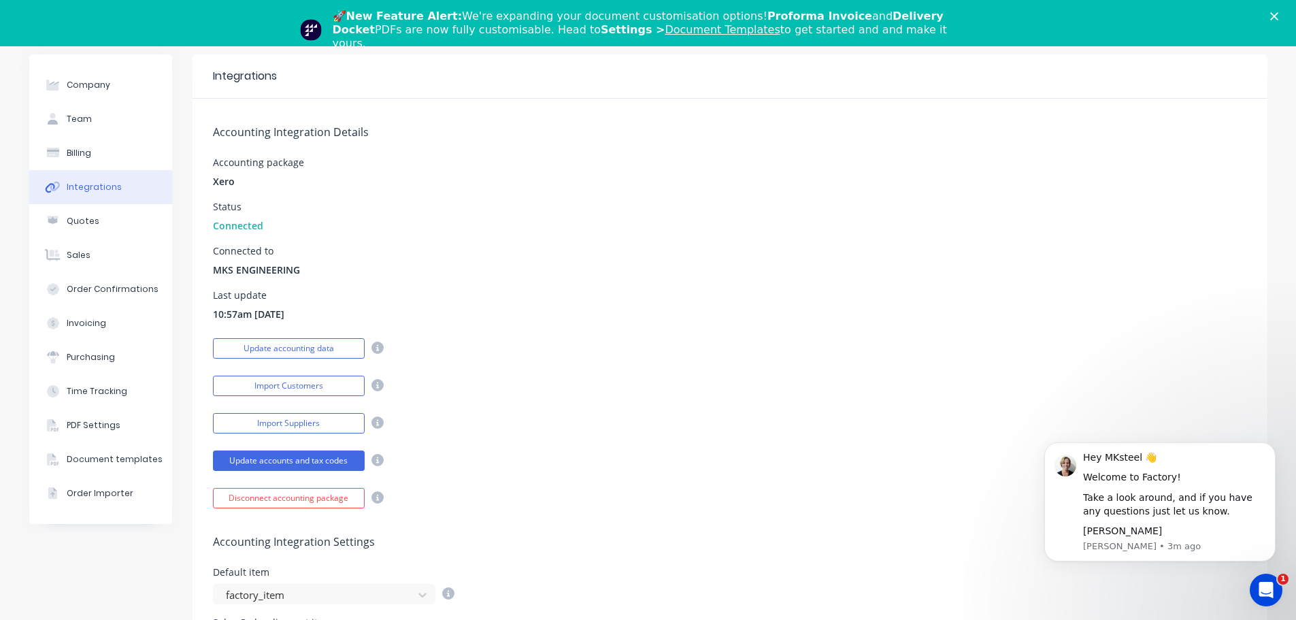
click at [540, 272] on div "Connected to MKS ENGINEERING" at bounding box center [730, 261] width 1034 height 31
click at [95, 225] on button "Quotes" at bounding box center [100, 221] width 143 height 34
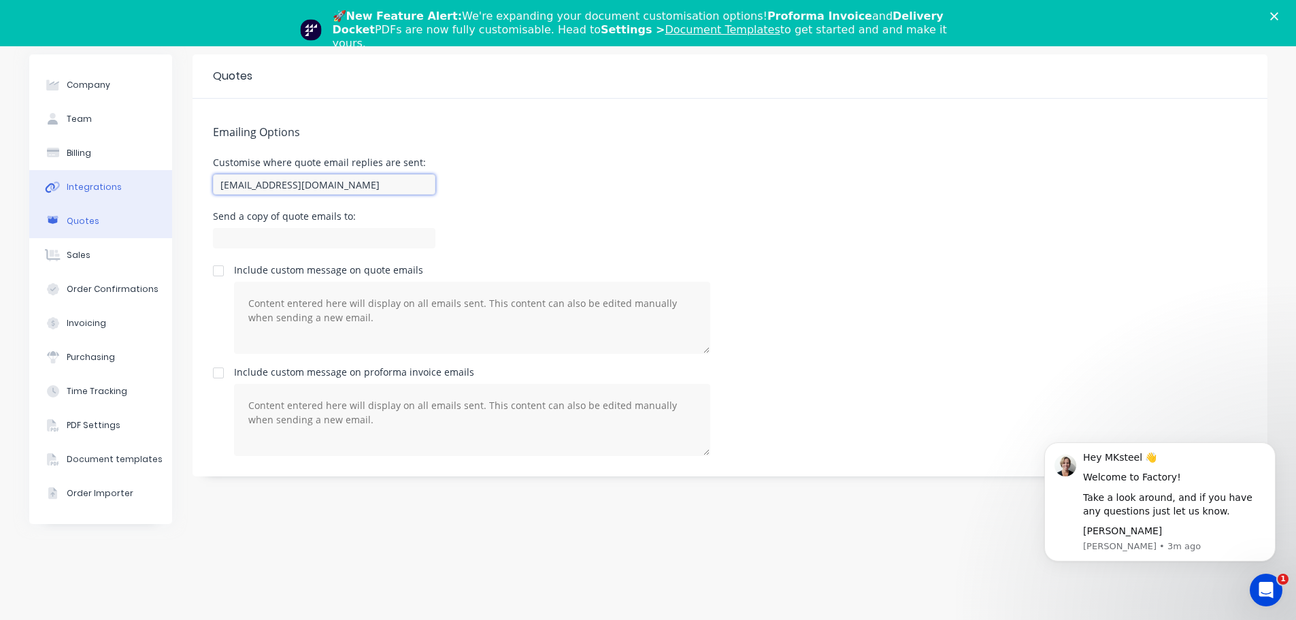
drag, startPoint x: 374, startPoint y: 184, endPoint x: 101, endPoint y: 185, distance: 273.6
click at [101, 185] on div "Company Team Billing Integrations Quotes Sales Order Confirmations Invoicing Pu…" at bounding box center [648, 330] width 1239 height 552
type input "estimating@mksteelworks.com.au"
drag, startPoint x: 265, startPoint y: 239, endPoint x: 197, endPoint y: 241, distance: 67.4
click at [197, 241] on div "Emailing Options Customise where quote email replies are sent: estimating@mkste…" at bounding box center [730, 288] width 1075 height 378
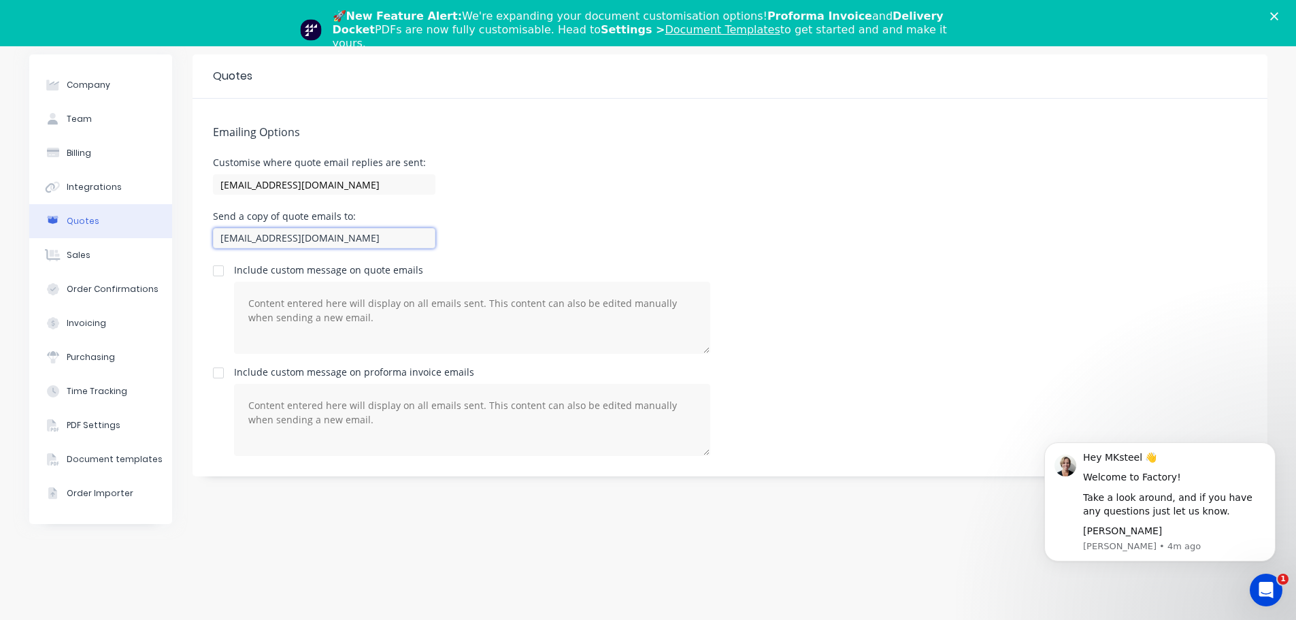
click at [409, 239] on input "estimating@mksteelworks.com.au" at bounding box center [324, 238] width 223 height 20
drag, startPoint x: 265, startPoint y: 240, endPoint x: 86, endPoint y: 246, distance: 178.4
click at [111, 246] on div "Company Team Billing Integrations Quotes Sales Order Confirmations Invoicing Pu…" at bounding box center [648, 330] width 1239 height 552
type input "info@mksteelworks.com.au"
click at [536, 242] on div "Send a copy of quote emails to: info@mksteelworks.com.au" at bounding box center [730, 232] width 1034 height 40
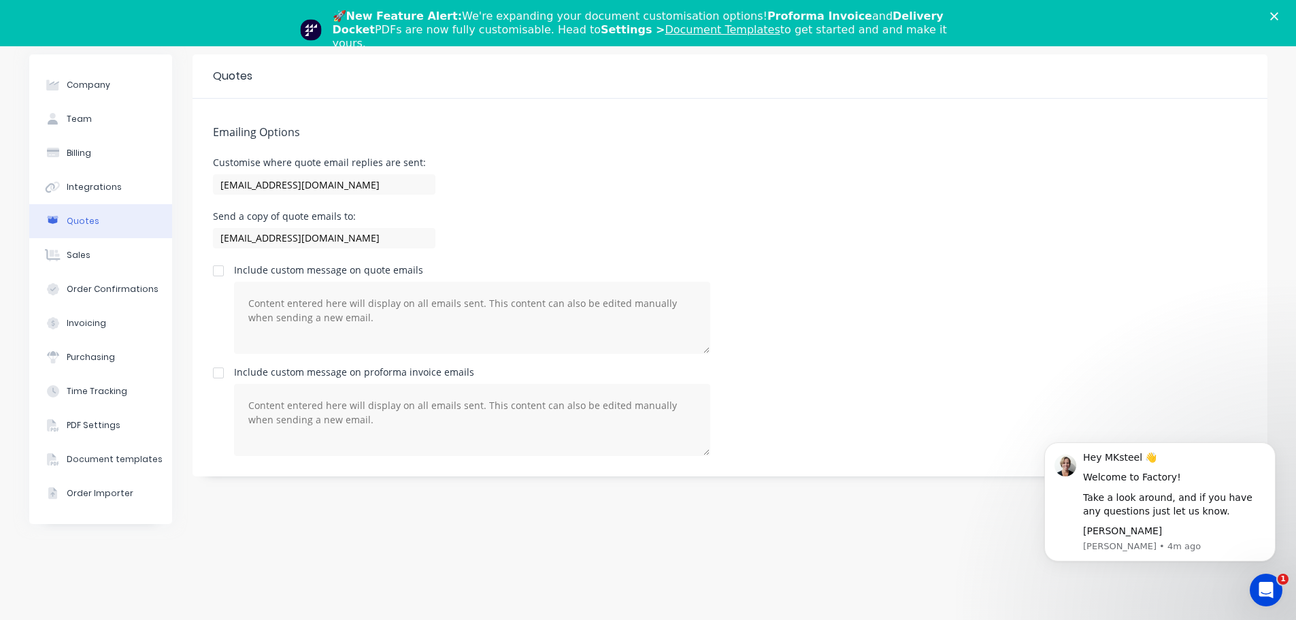
click at [218, 267] on div at bounding box center [218, 270] width 27 height 27
click at [113, 286] on div "Order Confirmations" at bounding box center [113, 289] width 92 height 12
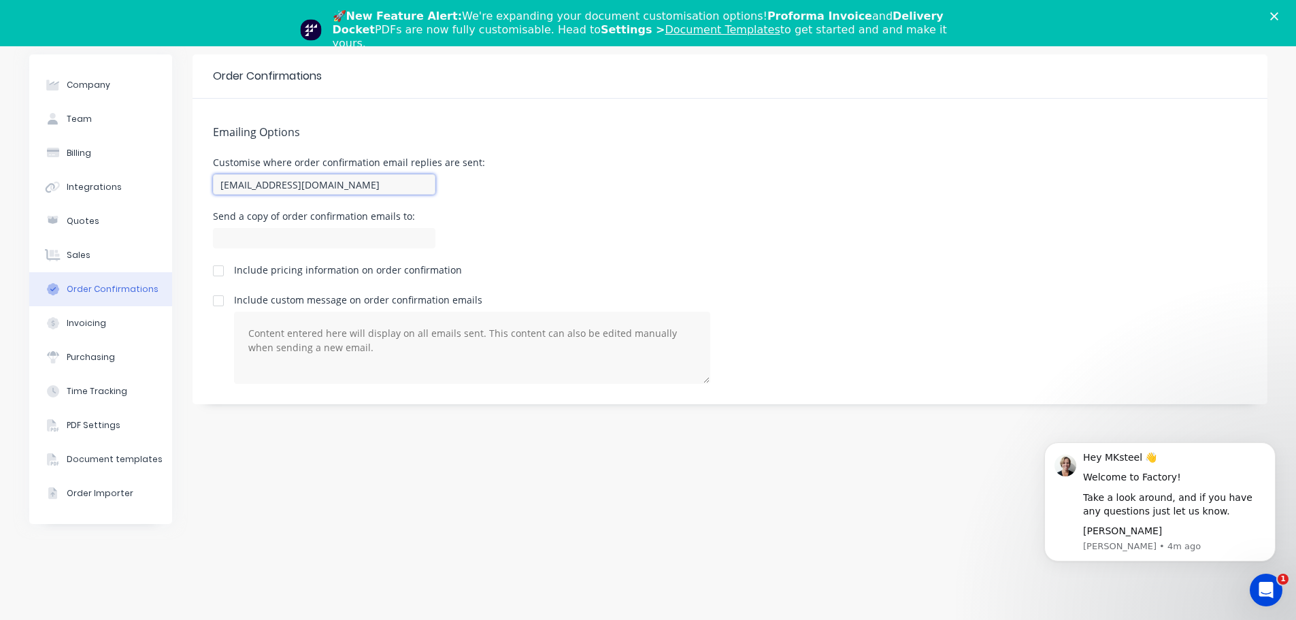
click at [377, 187] on input "accounts@mksteelworks.com.au" at bounding box center [324, 184] width 223 height 20
click at [376, 237] on input at bounding box center [324, 238] width 223 height 20
type input "estimating@mksteelworks.com.au"
click at [786, 261] on div "Emailing Options Customise where order confirmation email replies are sent: acc…" at bounding box center [730, 252] width 1075 height 306
click at [143, 327] on button "Invoicing" at bounding box center [100, 323] width 143 height 34
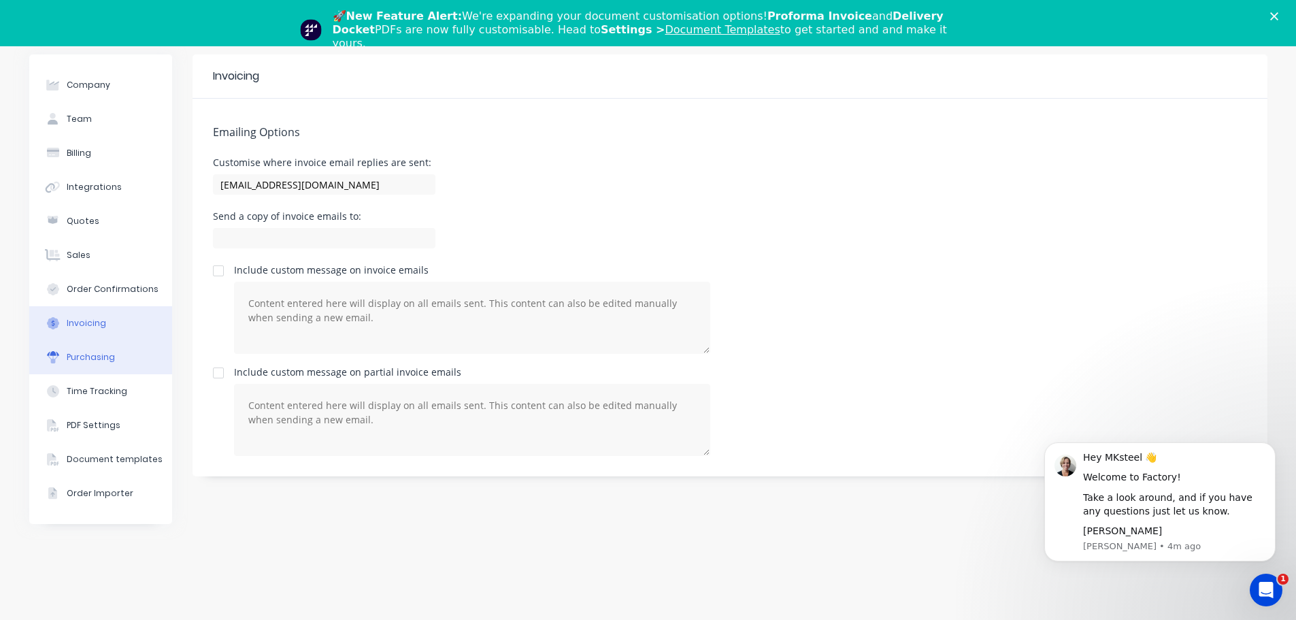
click at [125, 359] on button "Purchasing" at bounding box center [100, 357] width 143 height 34
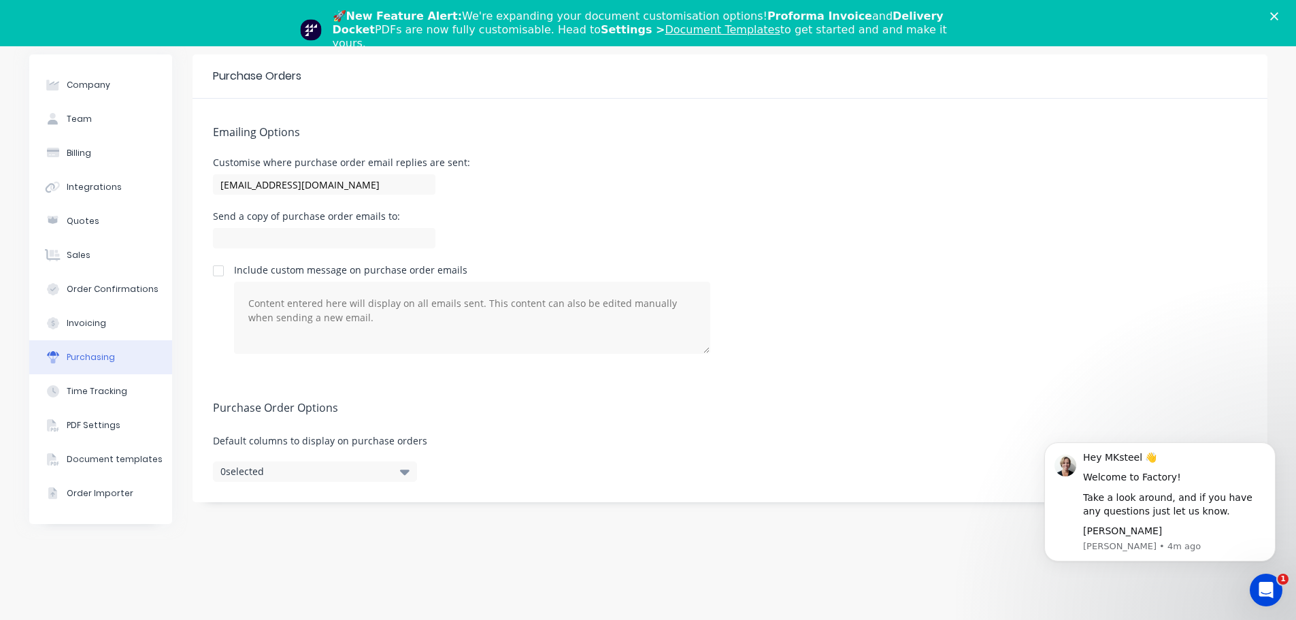
click at [542, 244] on div "Send a copy of purchase order emails to:" at bounding box center [730, 232] width 1034 height 40
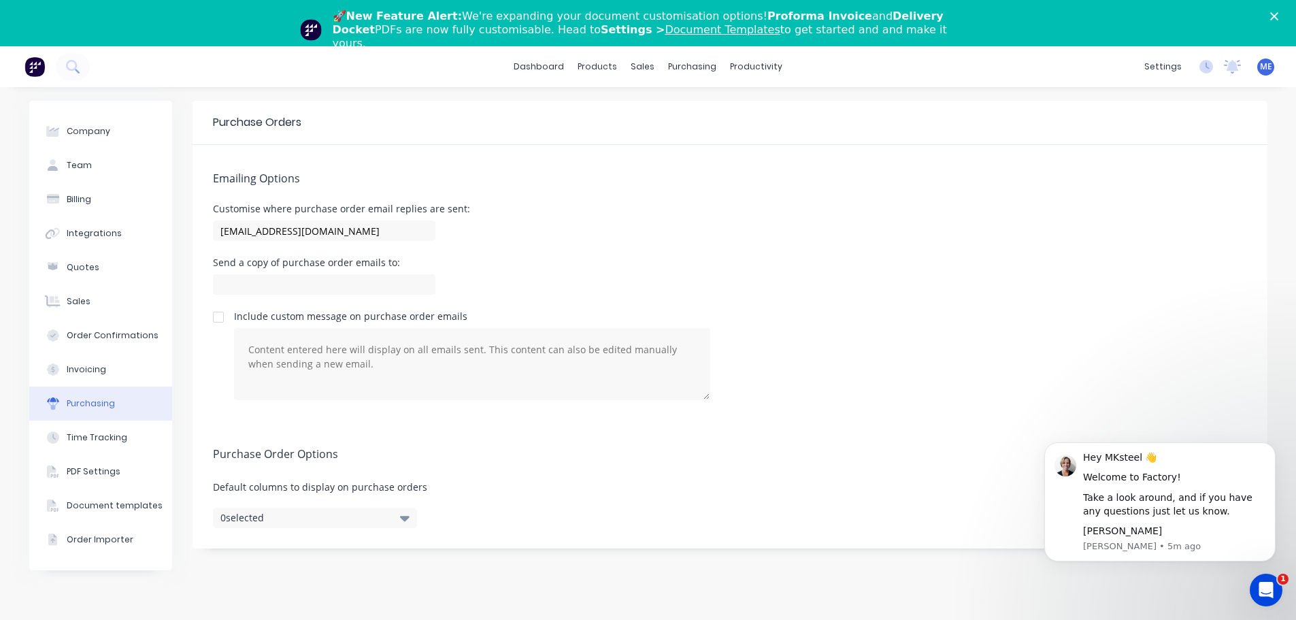
click at [1279, 14] on polygon "Close" at bounding box center [1275, 16] width 8 height 8
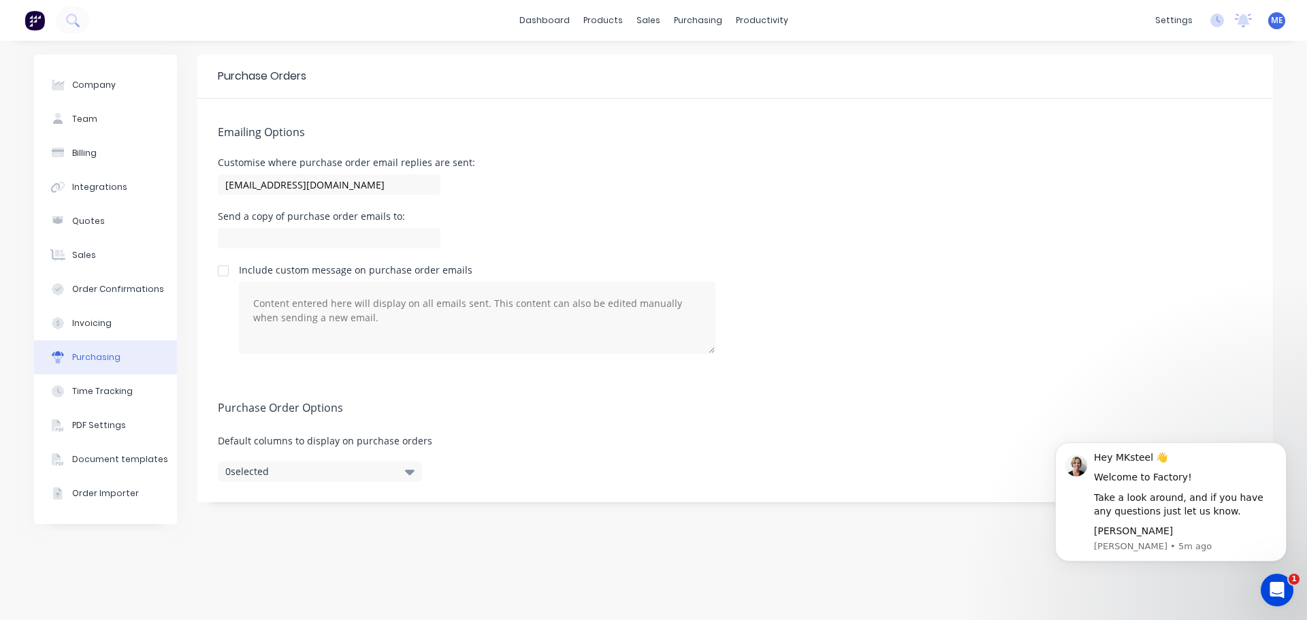
click at [784, 83] on div "Purchase Orders" at bounding box center [734, 76] width 1075 height 44
